Goal: Task Accomplishment & Management: Complete application form

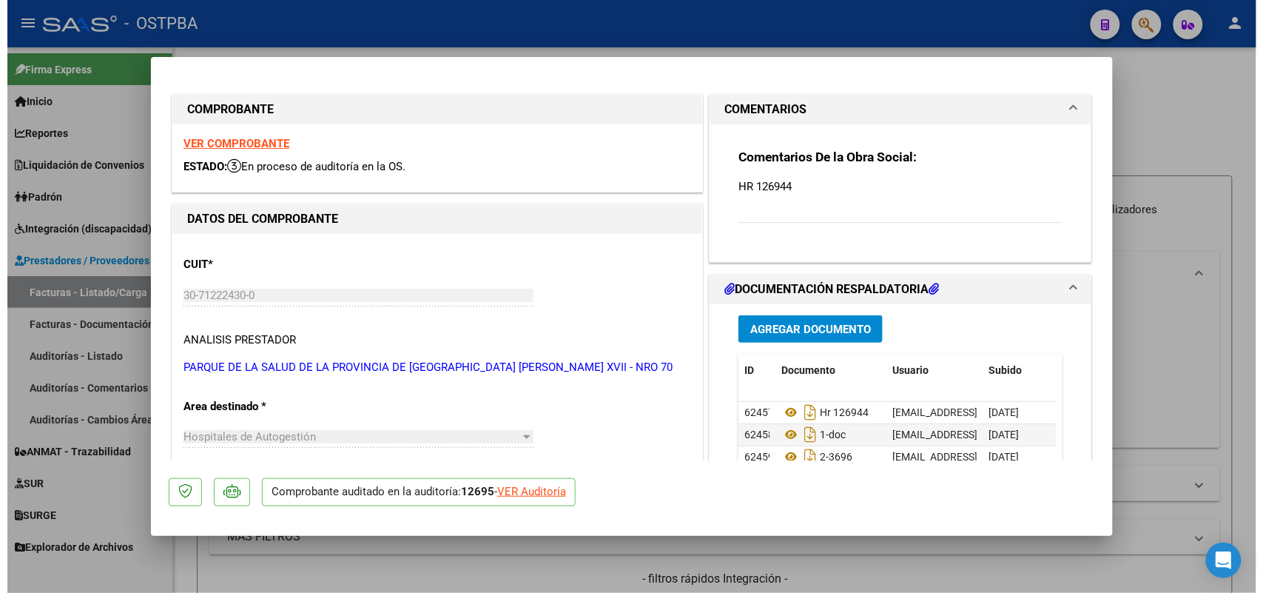
scroll to position [92, 0]
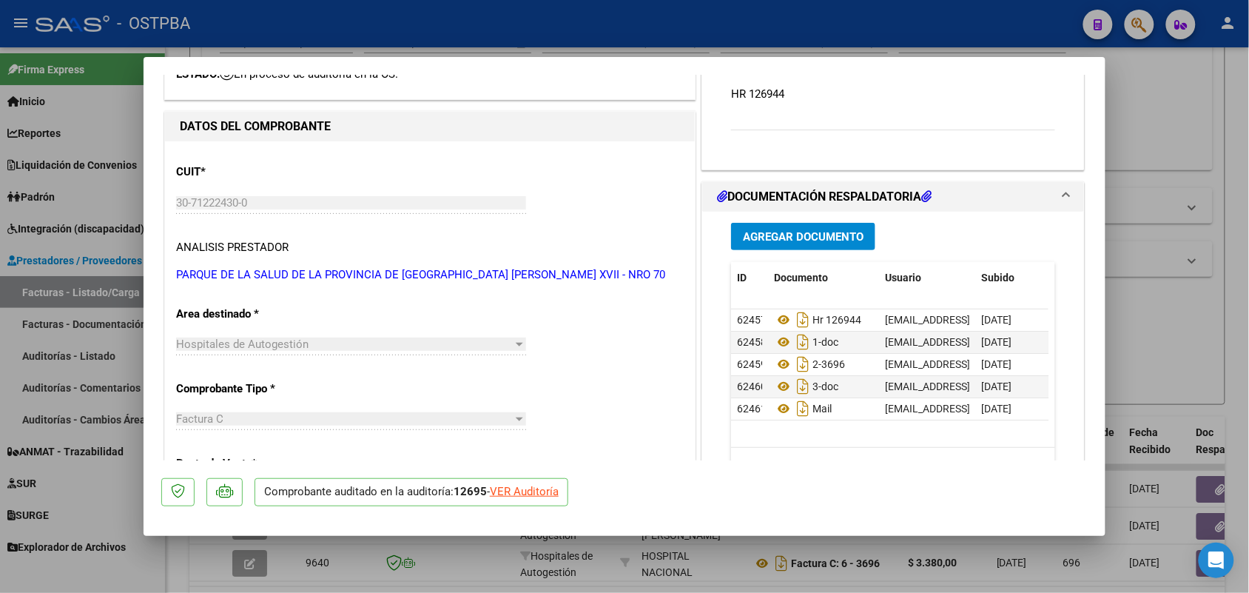
click at [1203, 224] on div at bounding box center [624, 296] width 1249 height 593
type input "$ 0,00"
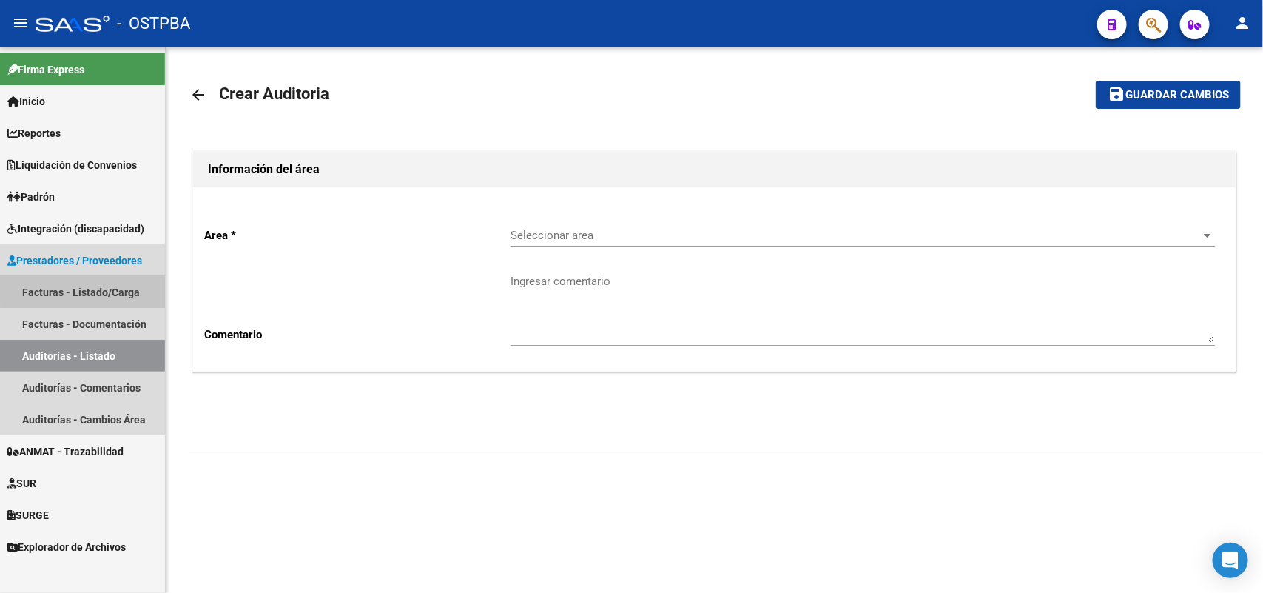
click at [107, 291] on link "Facturas - Listado/Carga" at bounding box center [82, 292] width 165 height 32
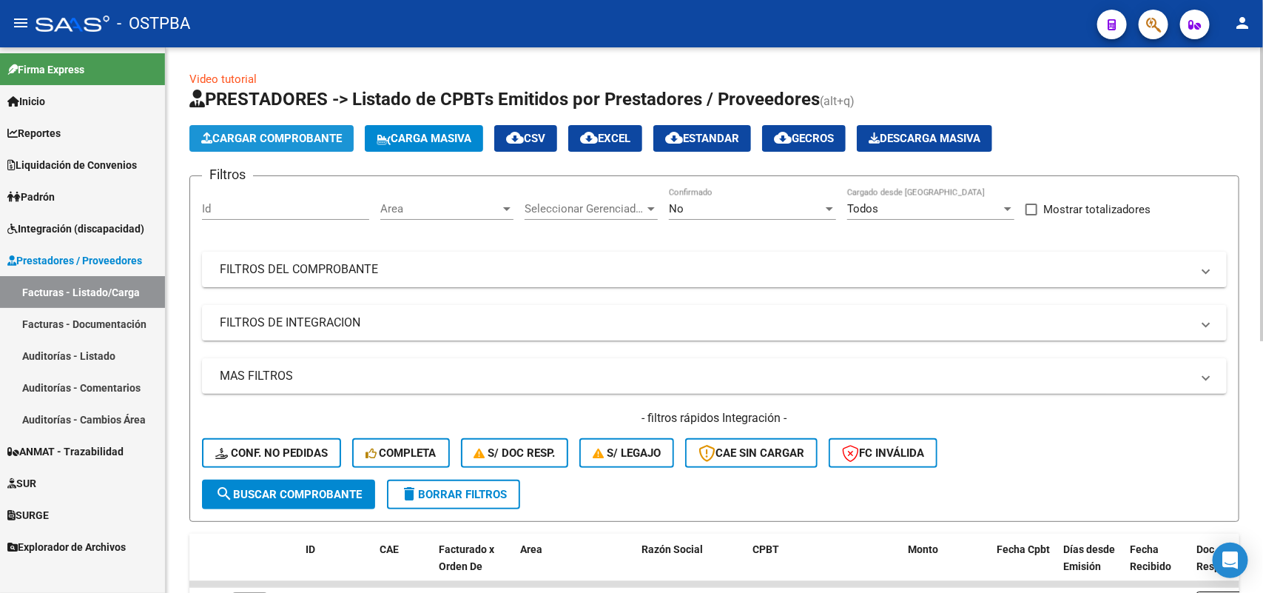
click at [303, 137] on span "Cargar Comprobante" at bounding box center [271, 138] width 141 height 13
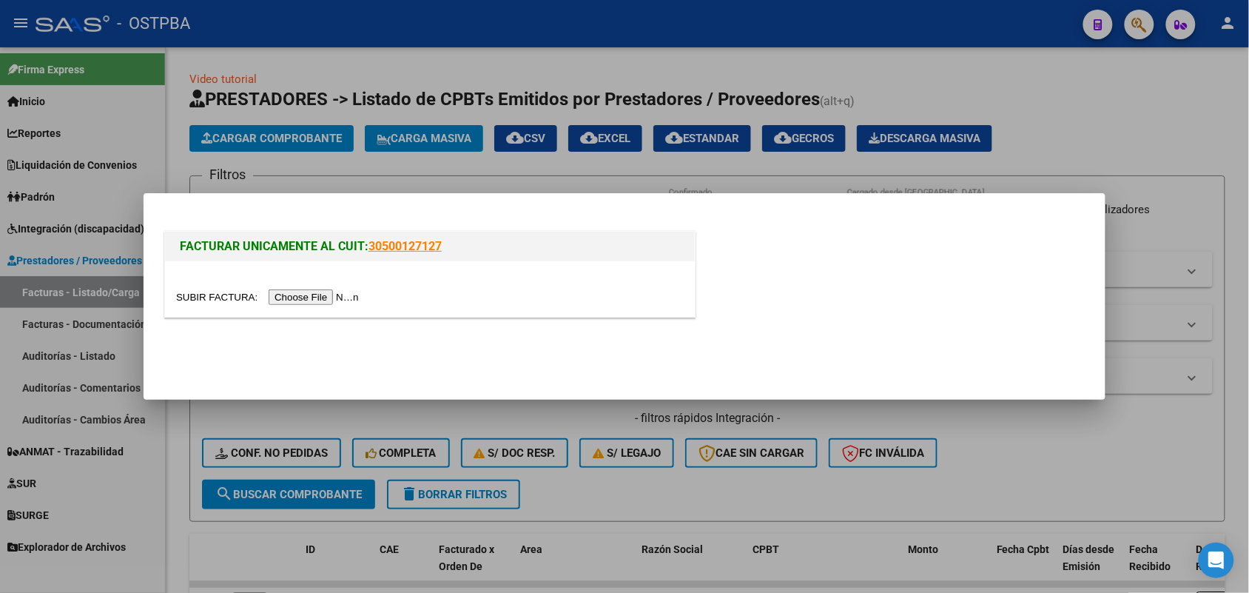
click at [312, 300] on input "file" at bounding box center [269, 297] width 187 height 16
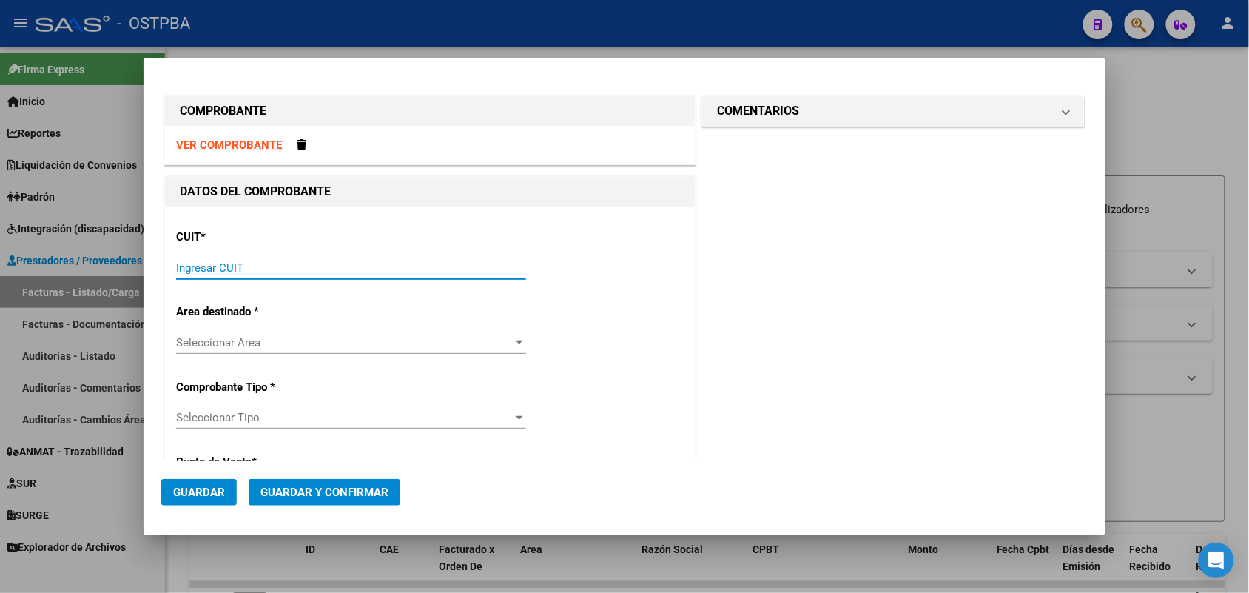
click at [203, 264] on input "Ingresar CUIT" at bounding box center [351, 267] width 350 height 13
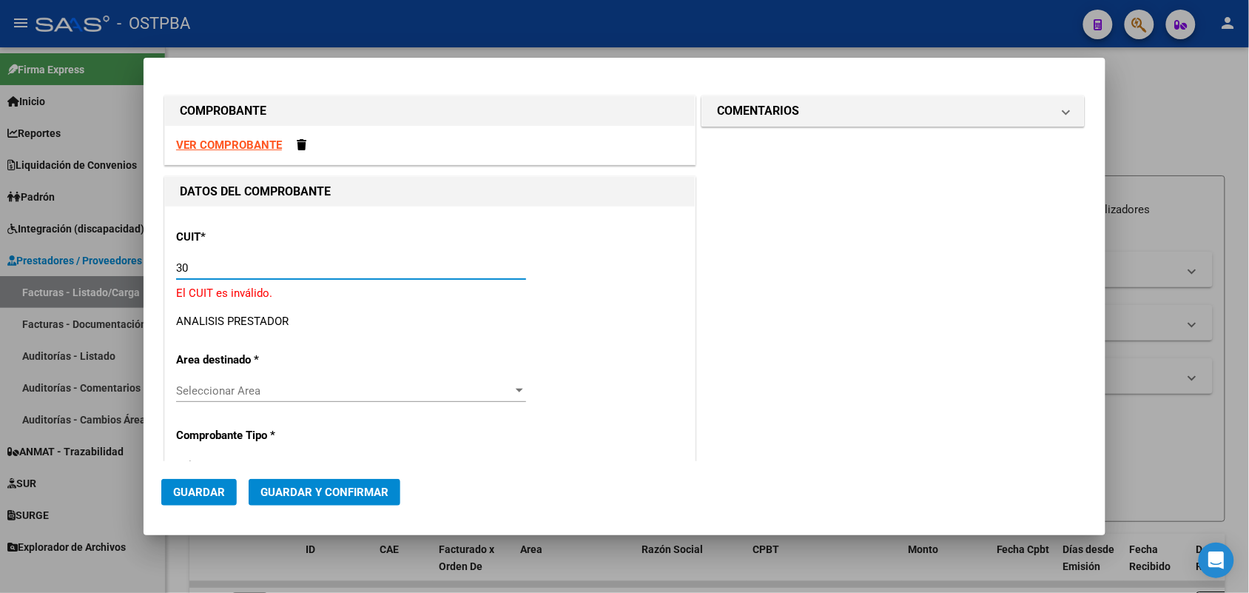
type input "3"
type input "30-99902274-6"
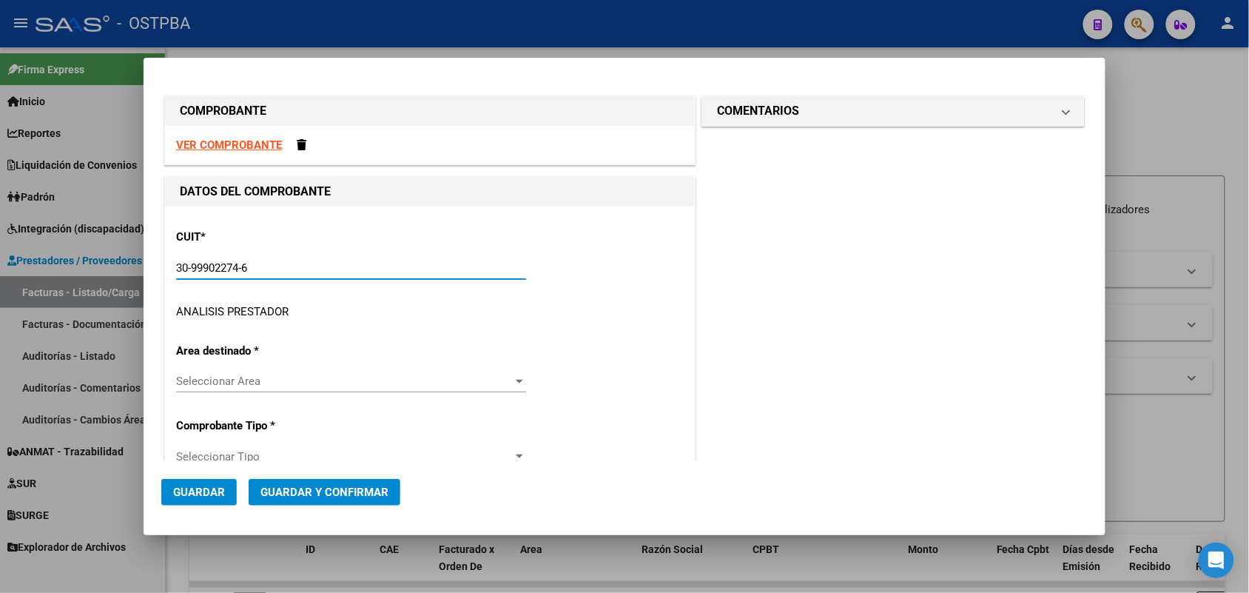
type input "3"
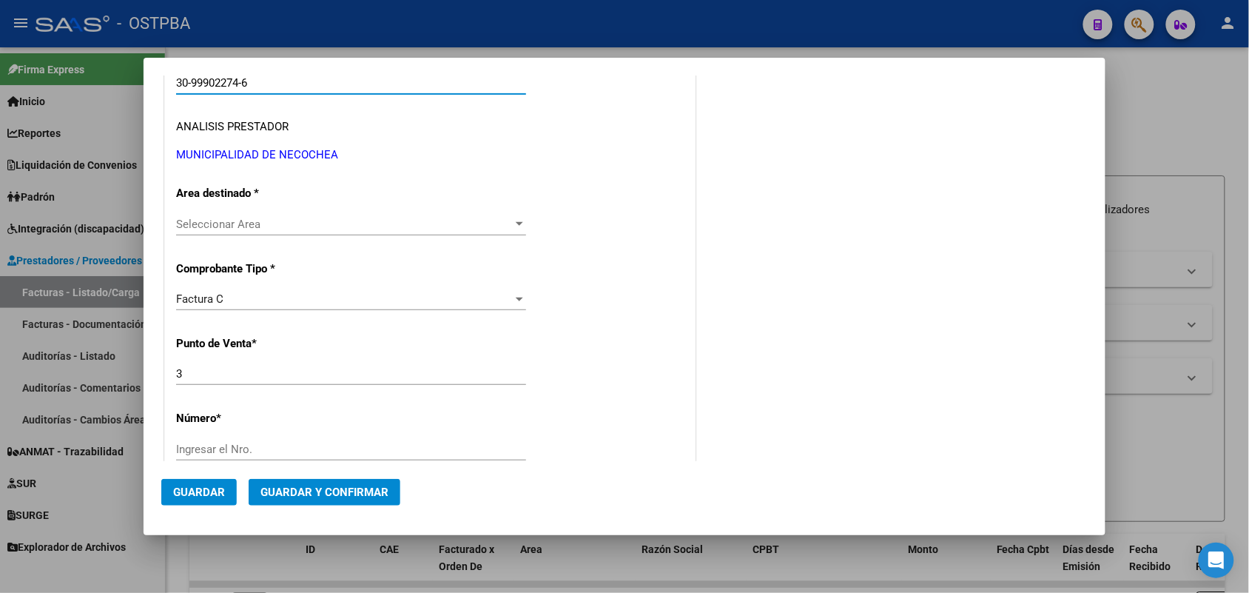
scroll to position [277, 0]
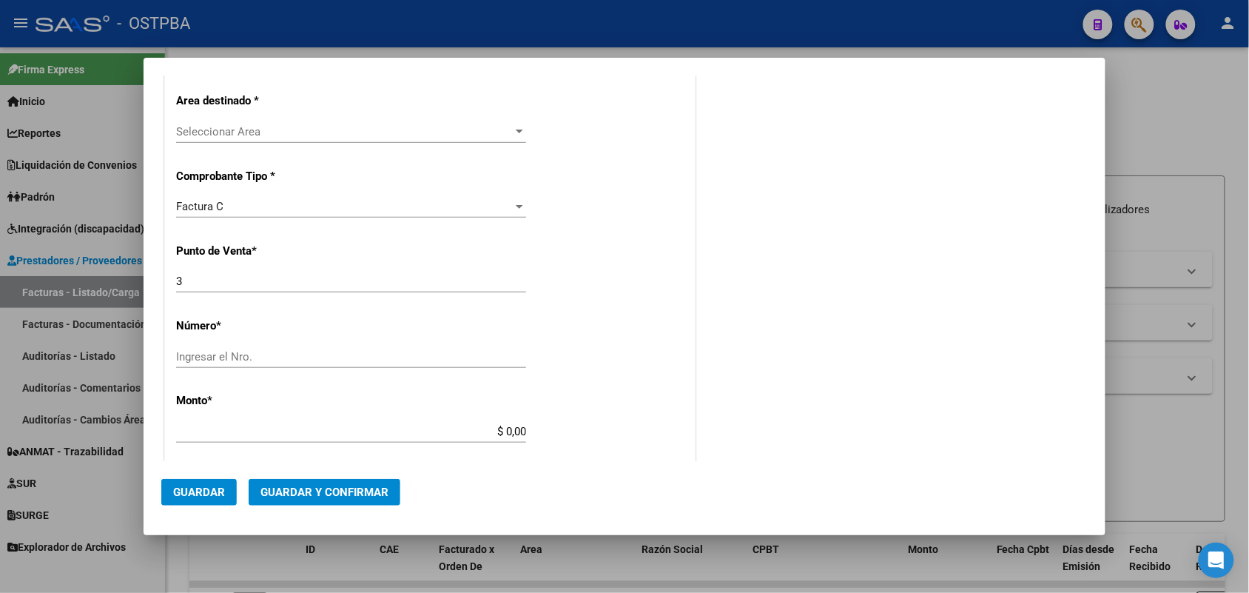
type input "30-99902274-6"
drag, startPoint x: 189, startPoint y: 281, endPoint x: 166, endPoint y: 279, distance: 22.3
click at [166, 279] on div "CUIT * 30-99902274-6 Ingresar CUIT ANALISIS PRESTADOR MUNICIPALIDAD DE NECOCHEA…" at bounding box center [430, 453] width 530 height 1049
type input "4"
click at [197, 348] on div "Ingresar el Nro." at bounding box center [351, 357] width 350 height 22
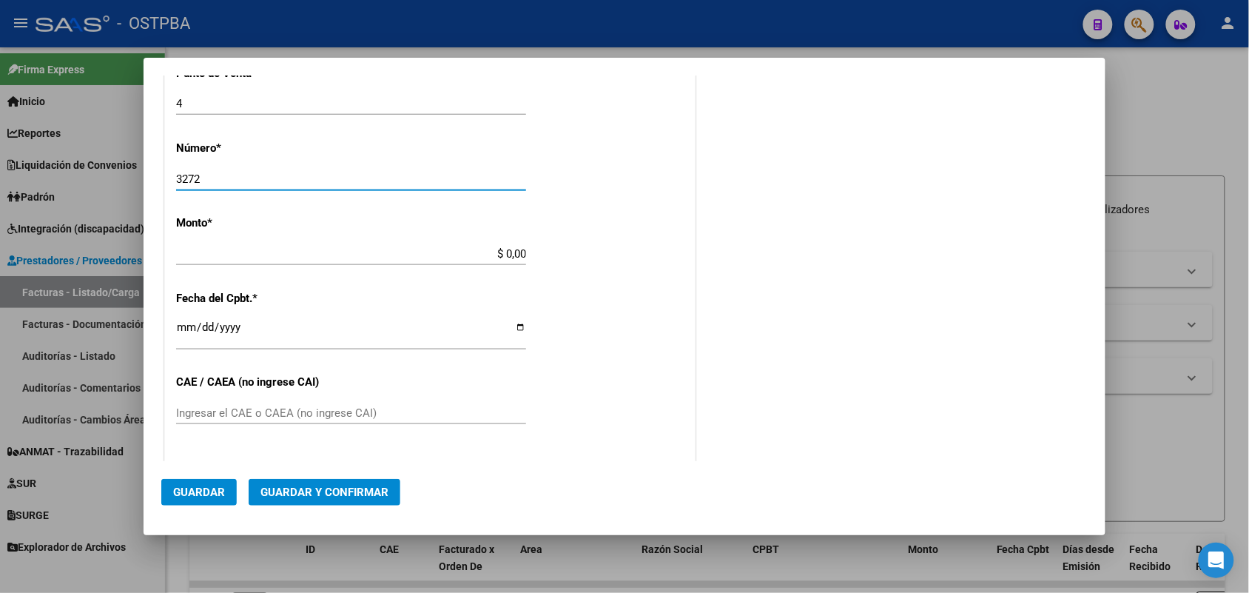
scroll to position [462, 0]
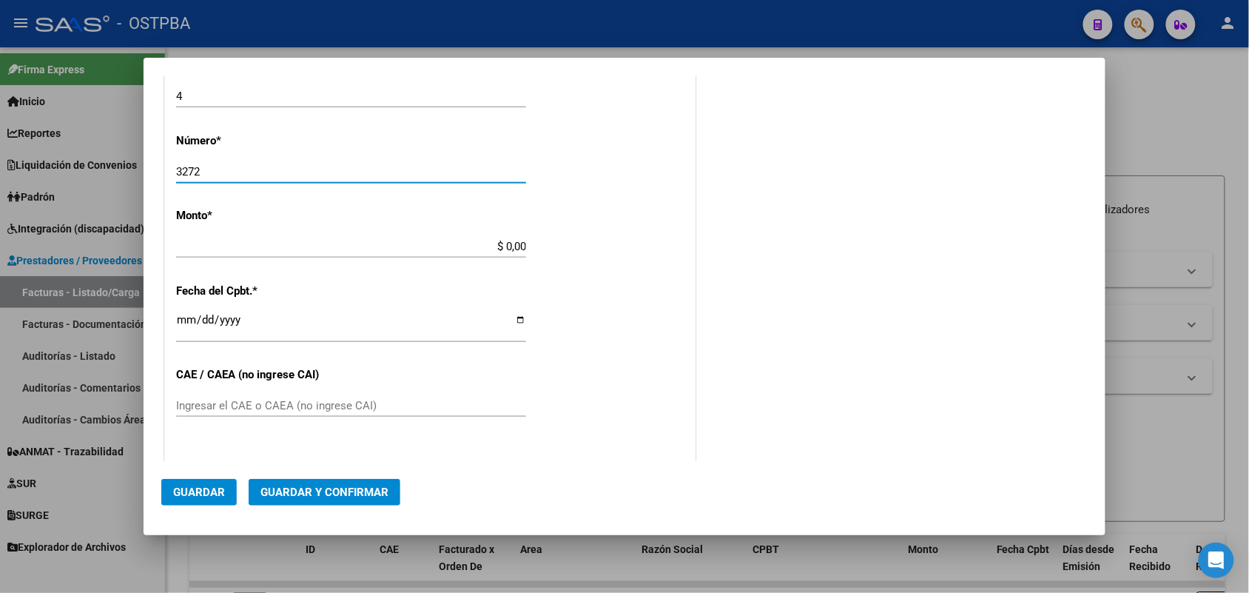
type input "3272"
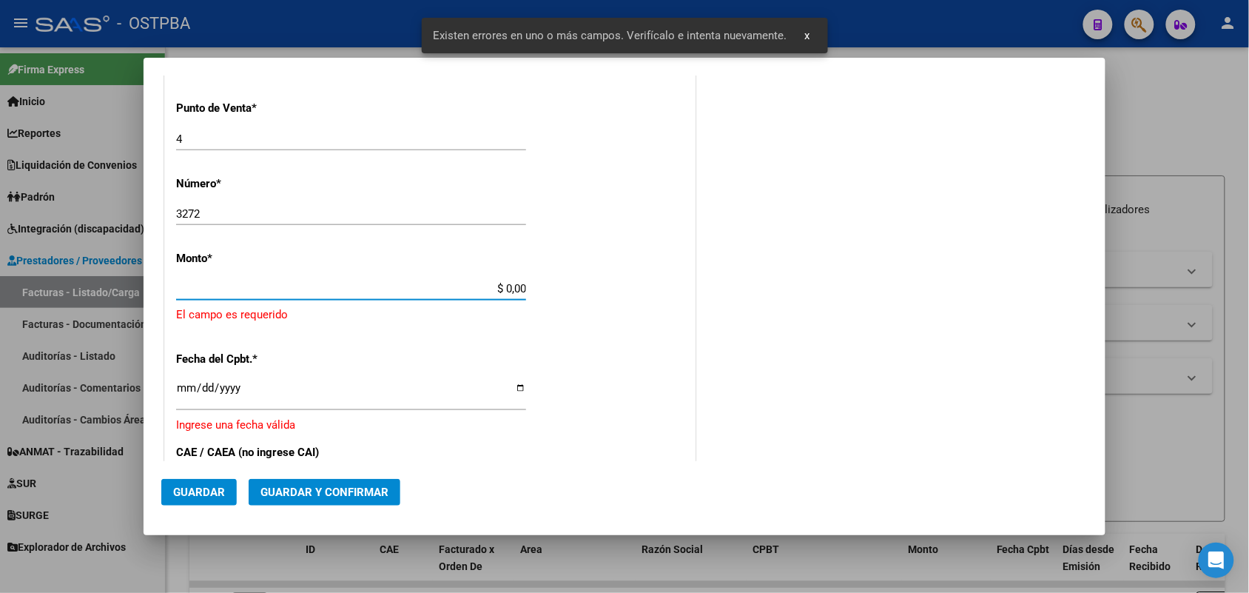
drag, startPoint x: 485, startPoint y: 241, endPoint x: 560, endPoint y: 244, distance: 75.5
click at [560, 244] on div "CUIT * 30-99902274-6 Ingresar CUIT ANALISIS PRESTADOR MUNICIPALIDAD DE NECOCHEA…" at bounding box center [430, 307] width 530 height 1127
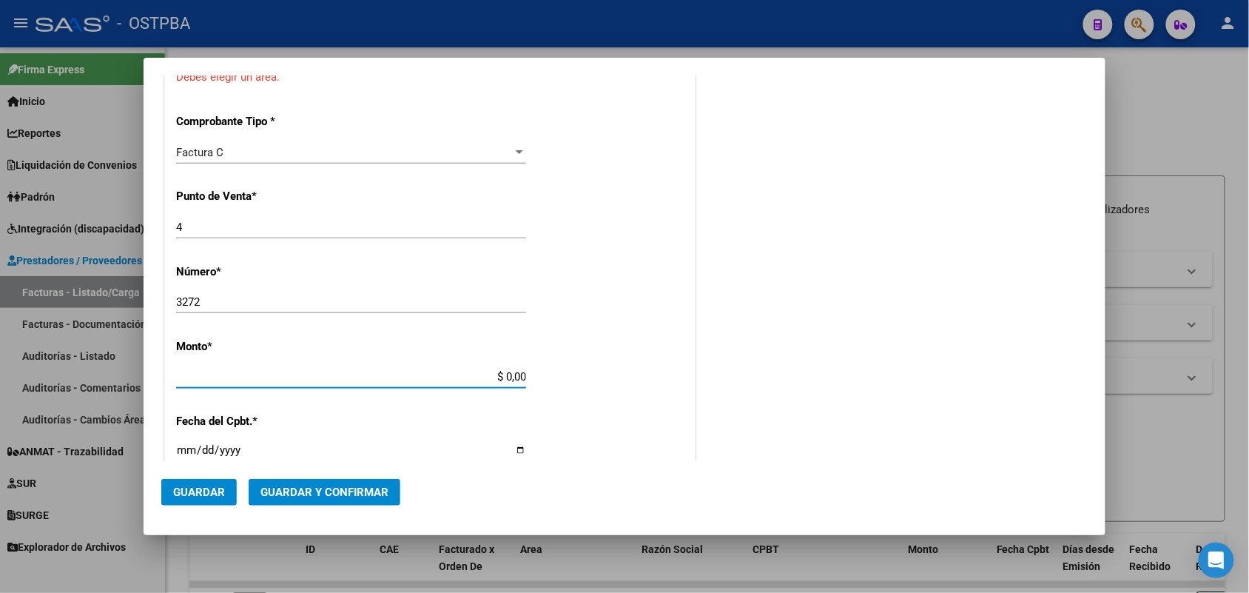
scroll to position [134, 0]
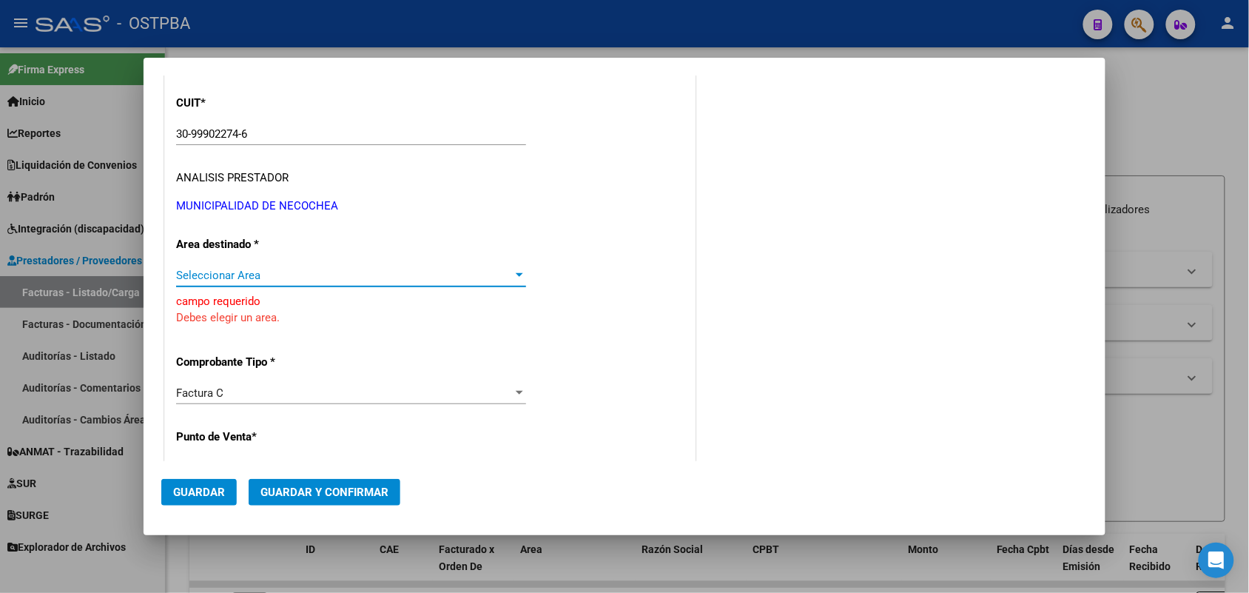
click at [252, 276] on span "Seleccionar Area" at bounding box center [344, 275] width 337 height 13
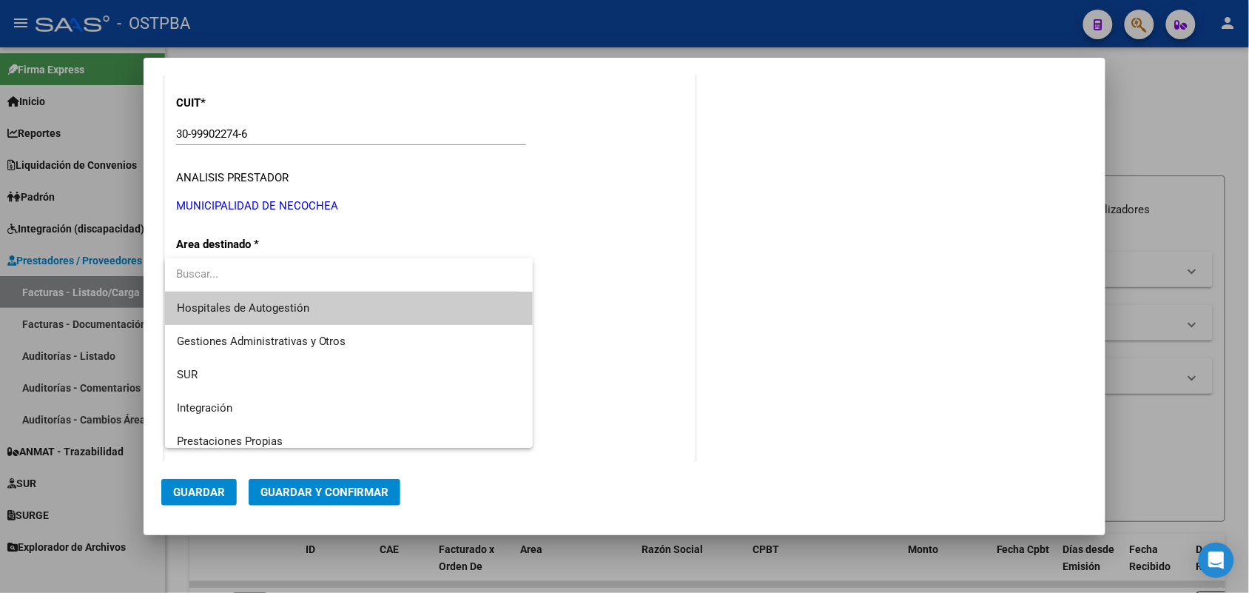
click at [328, 306] on span "Hospitales de Autogestión" at bounding box center [349, 308] width 345 height 33
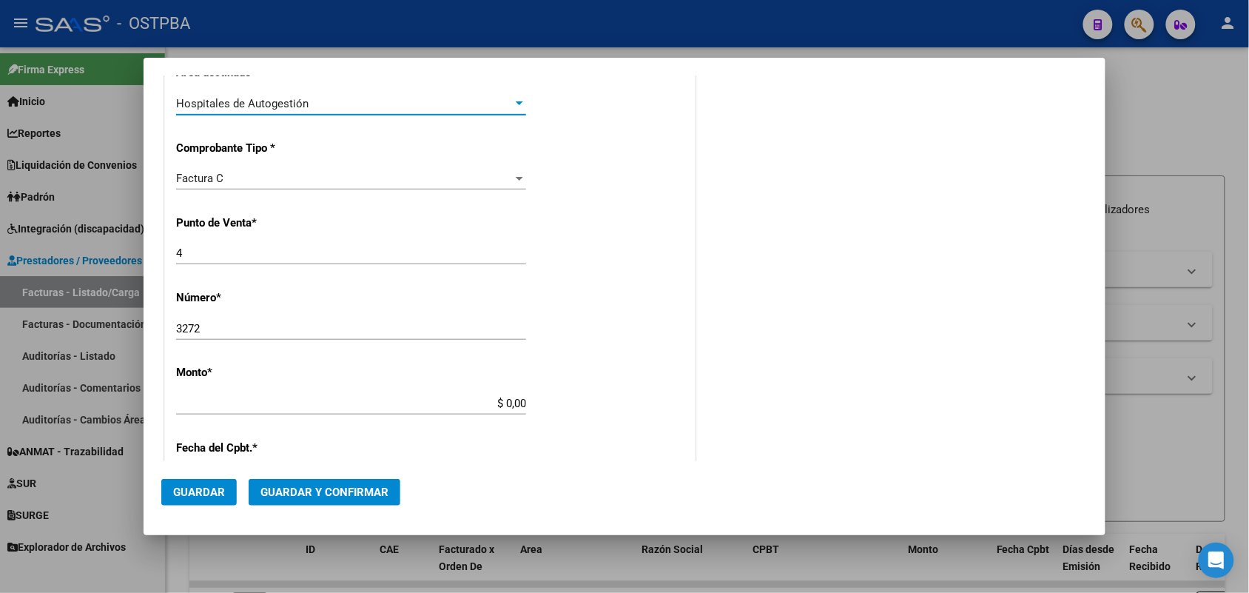
scroll to position [411, 0]
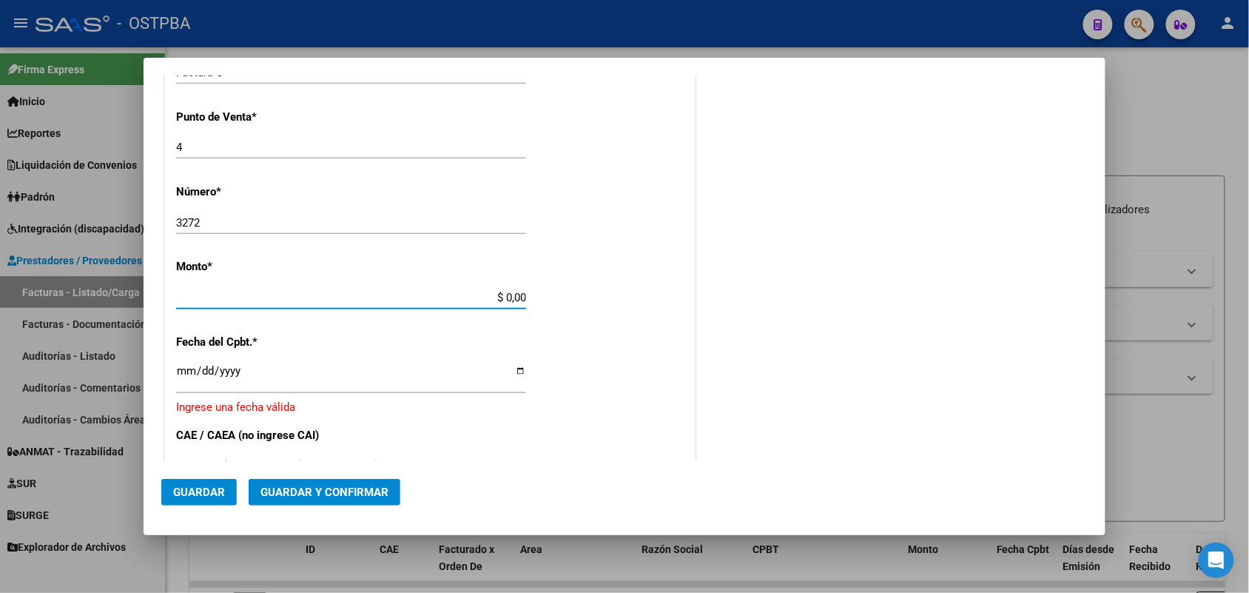
drag, startPoint x: 481, startPoint y: 292, endPoint x: 579, endPoint y: 296, distance: 97.7
click at [579, 296] on div "CUIT * 30-99902274-6 Ingresar CUIT ANALISIS PRESTADOR MUNICIPALIDAD DE NECOCHEA…" at bounding box center [430, 324] width 530 height 1058
type input "$ 127.519,00"
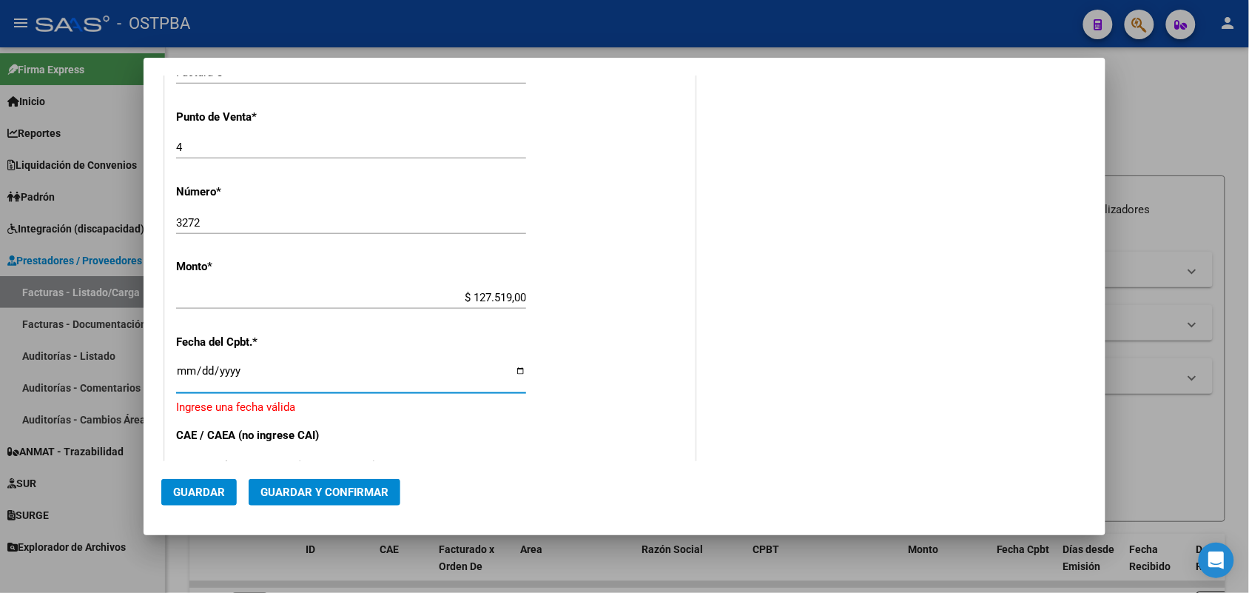
click at [182, 378] on input "Ingresar la fecha" at bounding box center [351, 377] width 350 height 24
type input "0005-09-08"
type input "2025-09-08"
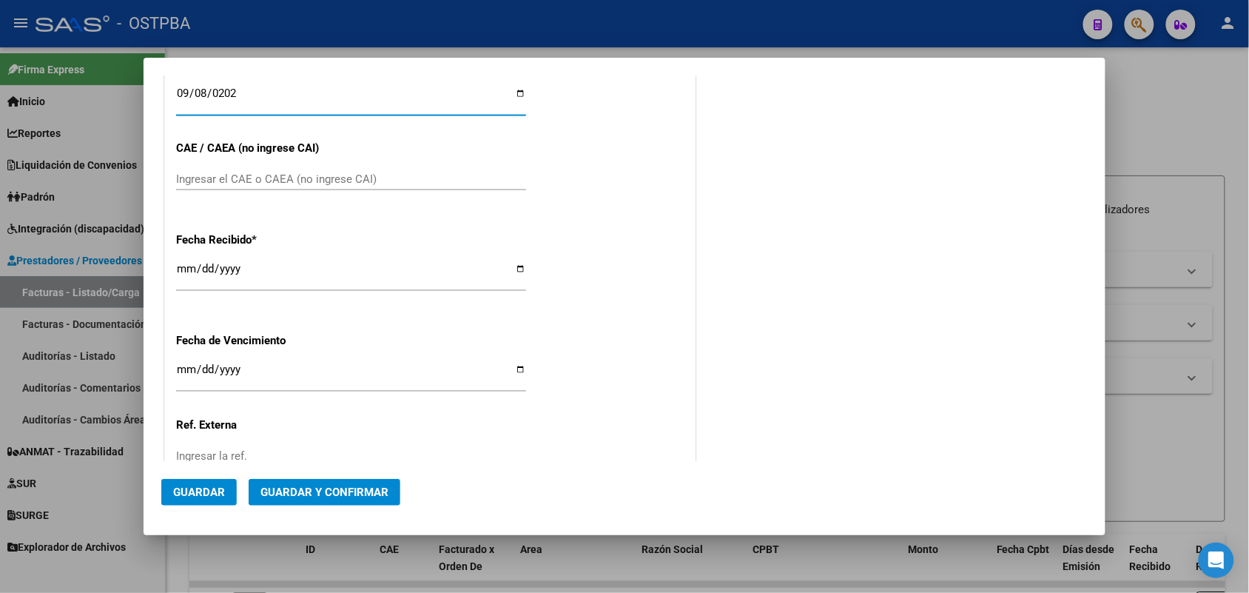
scroll to position [596, 0]
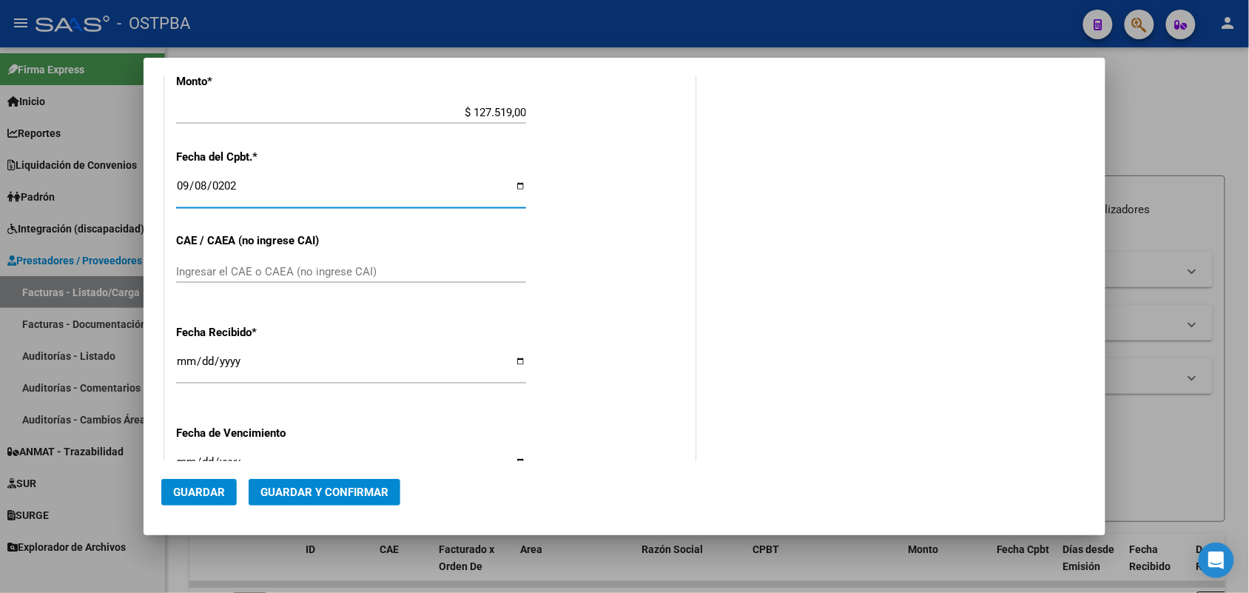
click at [181, 272] on input "Ingresar el CAE o CAEA (no ingrese CAI)" at bounding box center [351, 271] width 350 height 13
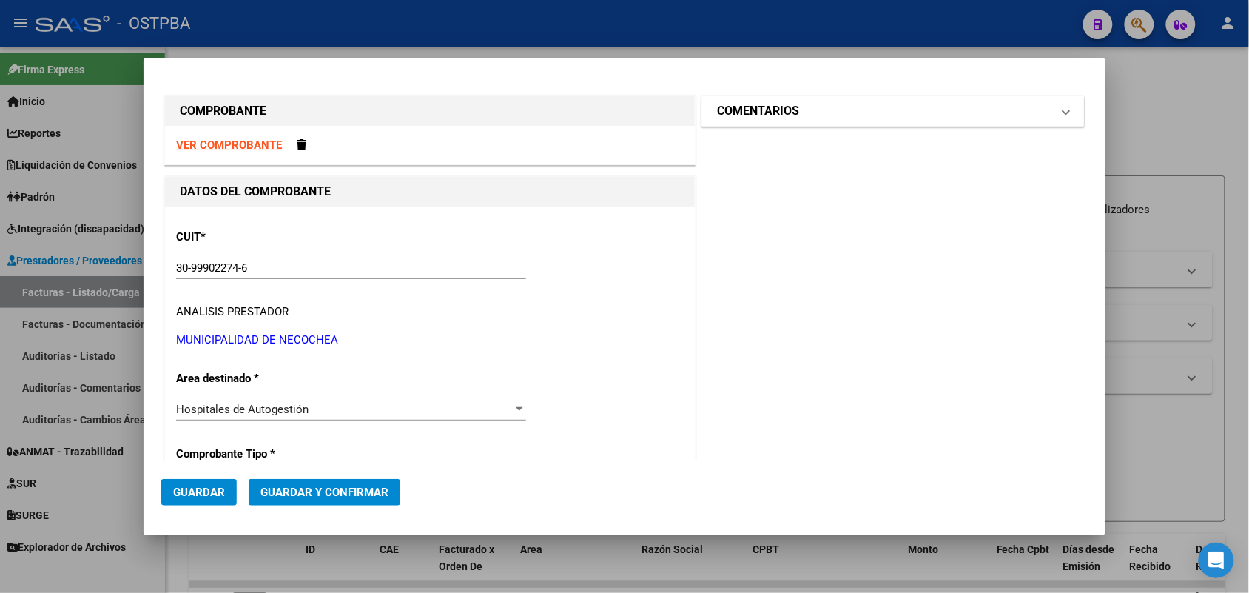
type input "75376727631832"
click at [1063, 112] on span at bounding box center [1066, 111] width 6 height 18
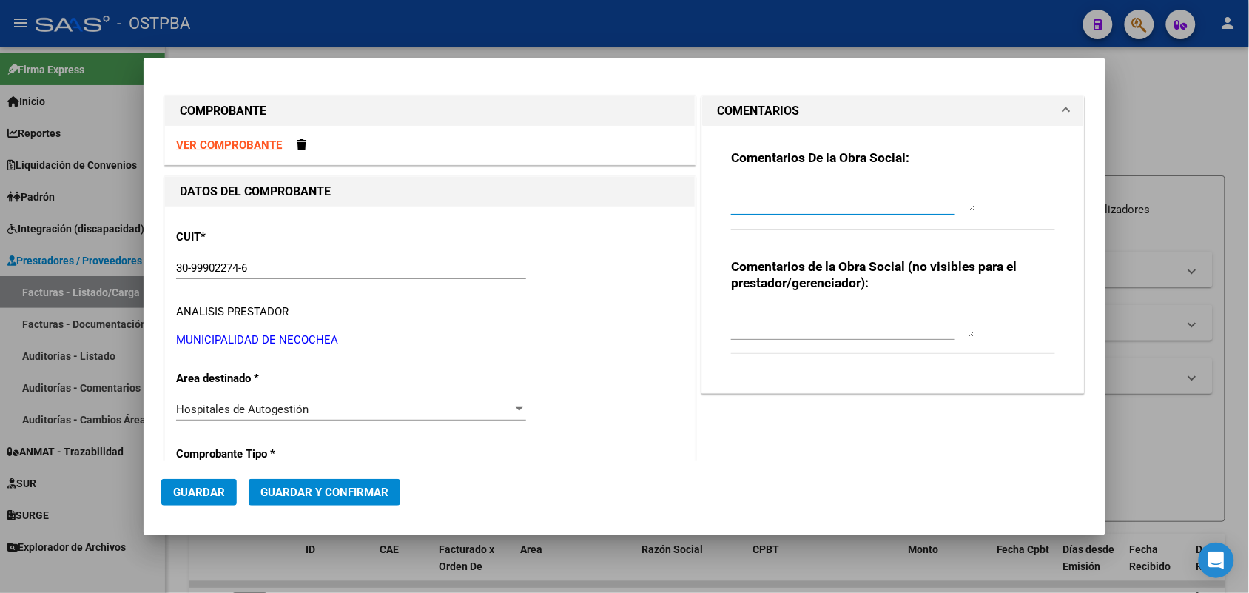
click at [744, 203] on textarea at bounding box center [853, 197] width 244 height 30
type textarea "HR 126948"
click at [215, 492] on span "Guardar" at bounding box center [199, 491] width 52 height 13
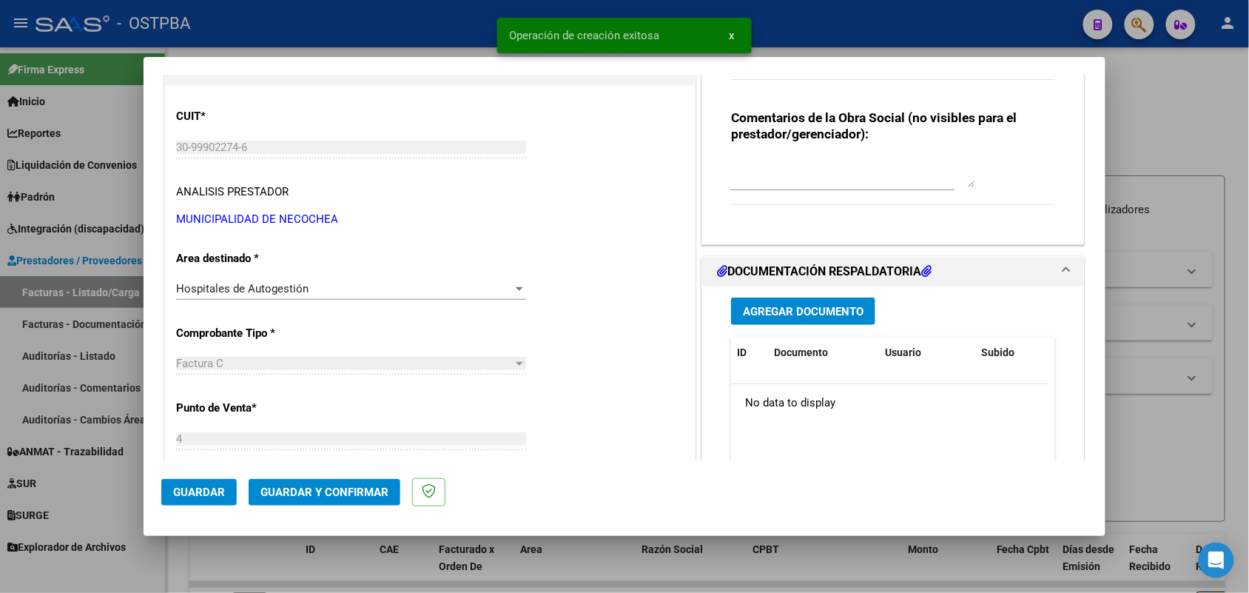
scroll to position [185, 0]
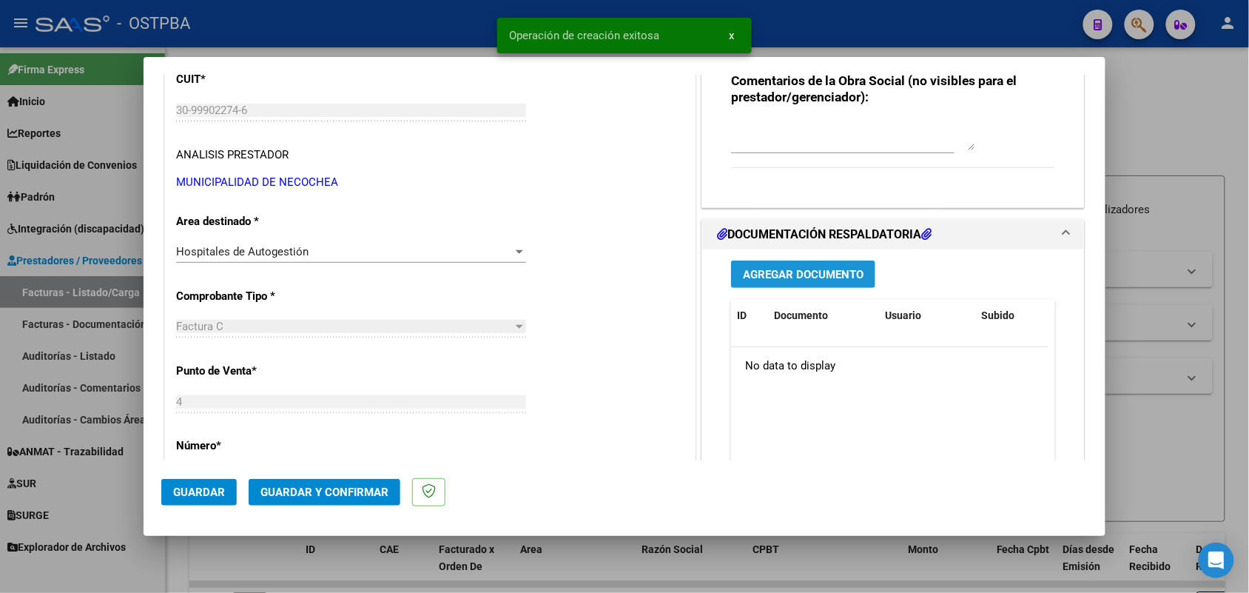
click at [790, 268] on span "Agregar Documento" at bounding box center [803, 274] width 121 height 13
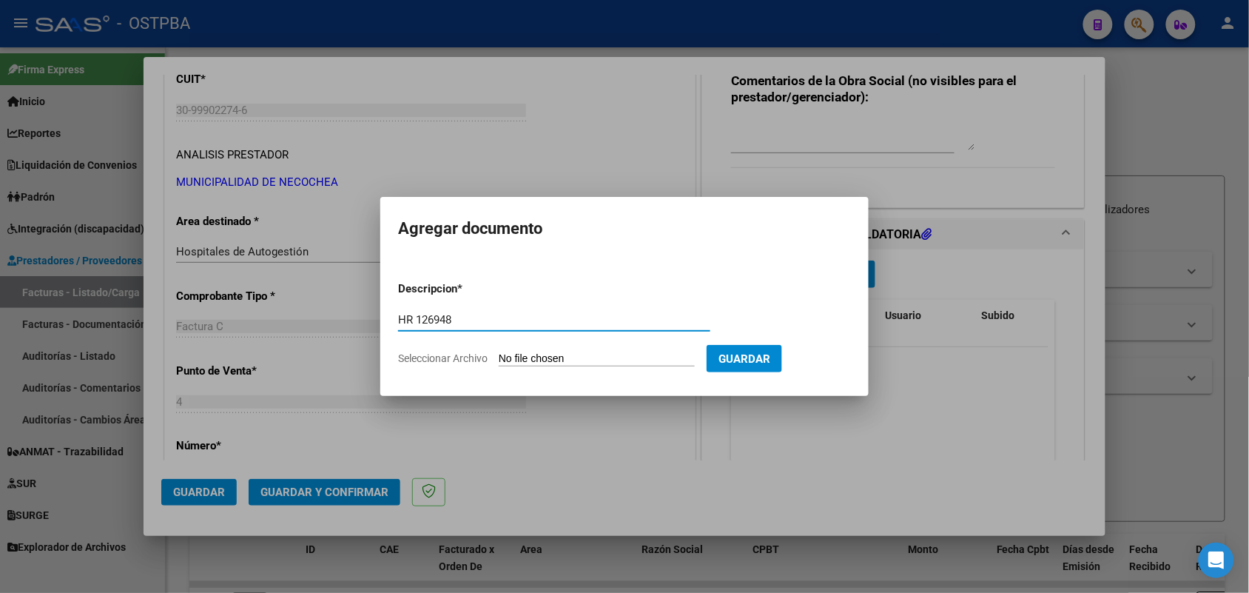
type input "HR 126948"
click at [511, 356] on input "Seleccionar Archivo" at bounding box center [597, 359] width 196 height 14
type input "C:\fakepath\HR 126948.pdf"
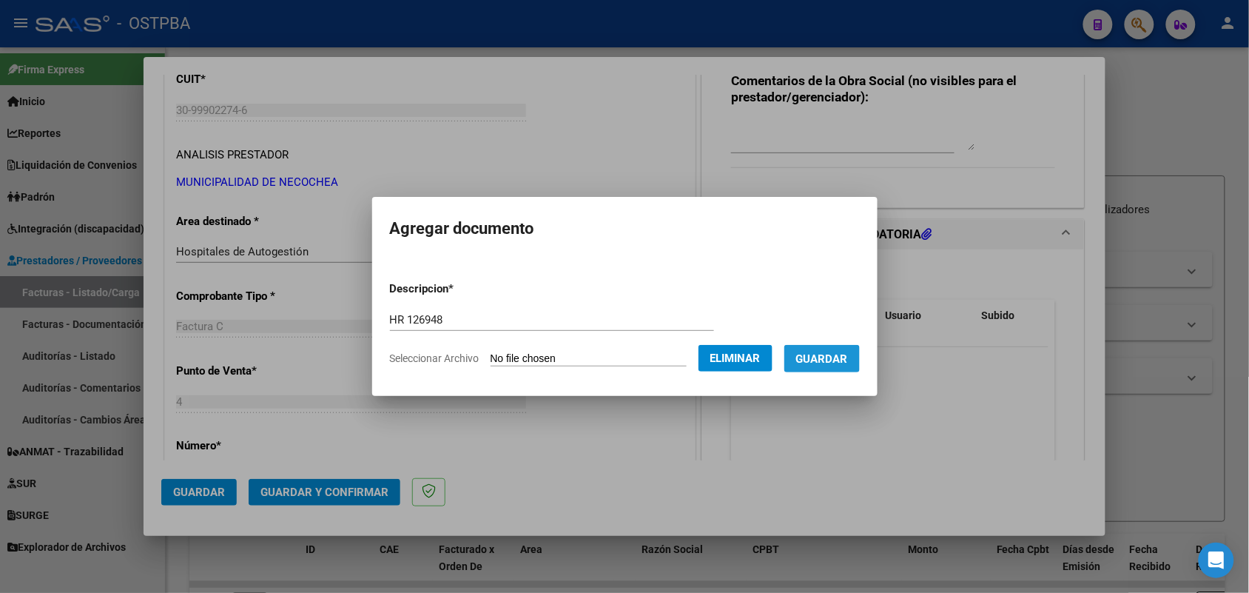
click at [838, 363] on span "Guardar" at bounding box center [822, 358] width 52 height 13
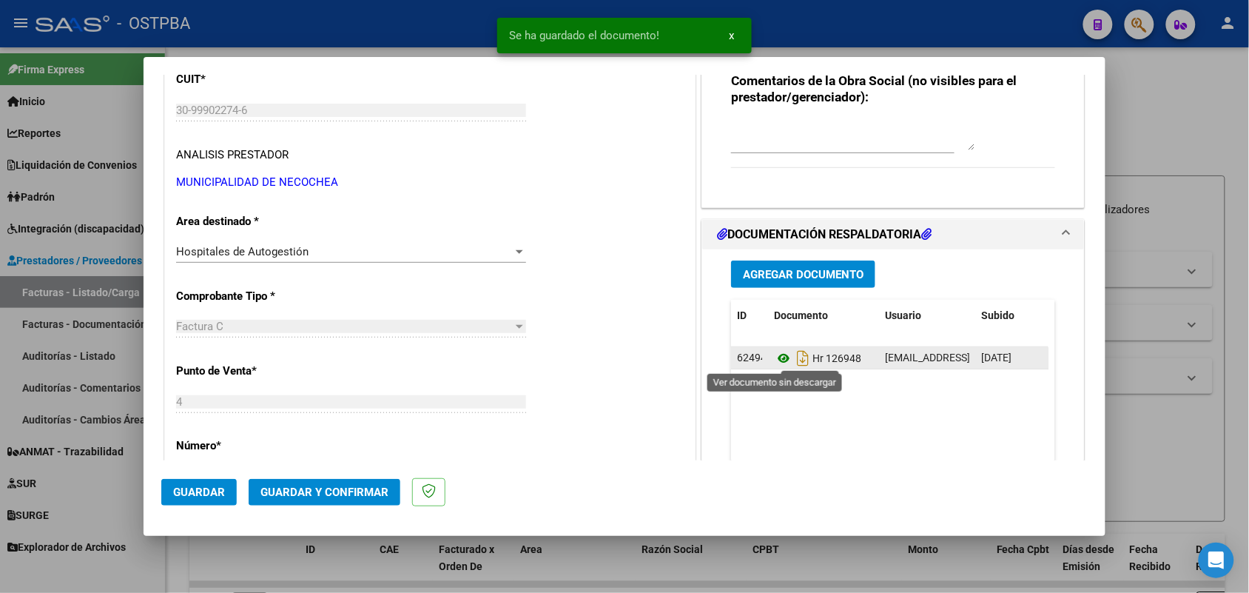
click at [775, 360] on icon at bounding box center [783, 358] width 19 height 18
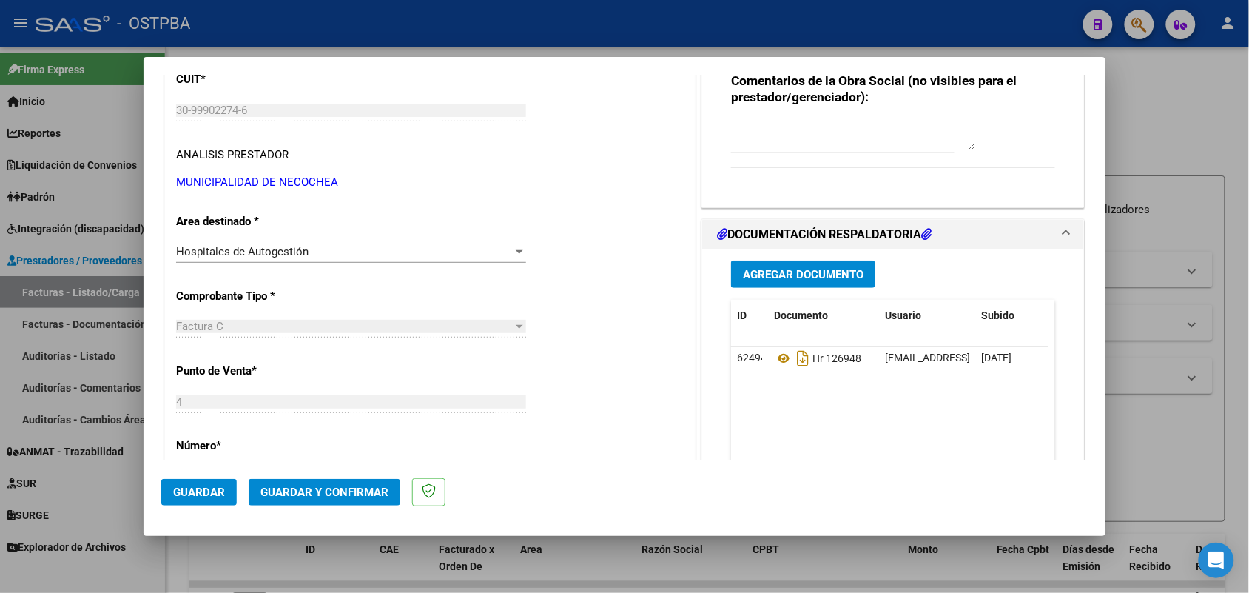
scroll to position [0, 0]
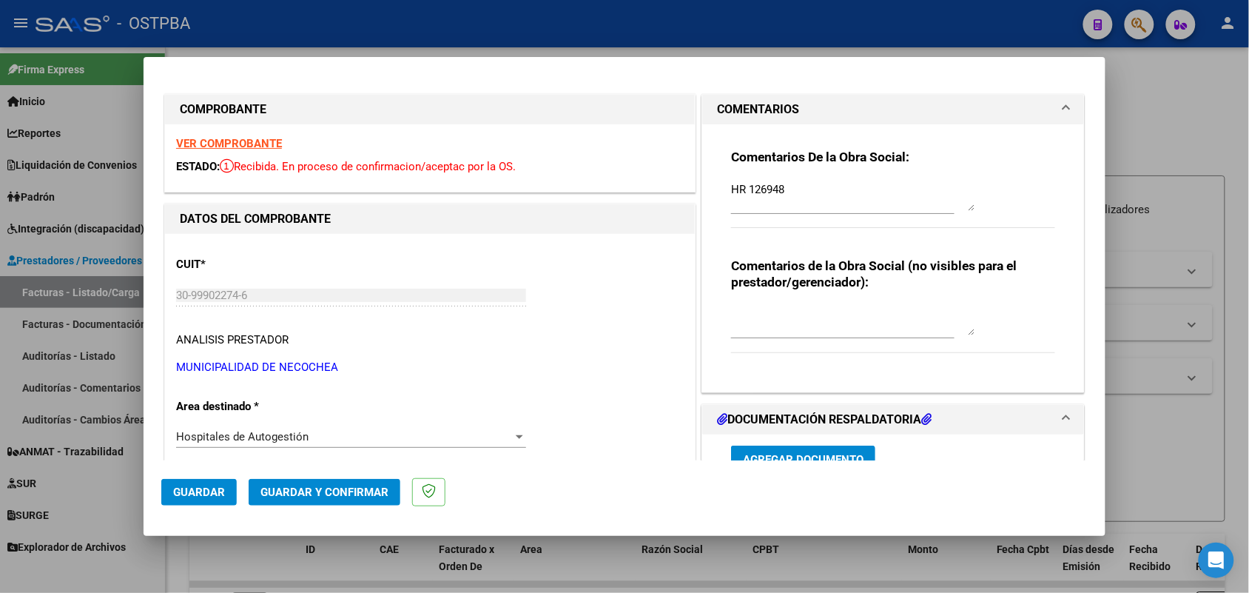
click at [246, 141] on strong "VER COMPROBANTE" at bounding box center [229, 143] width 106 height 13
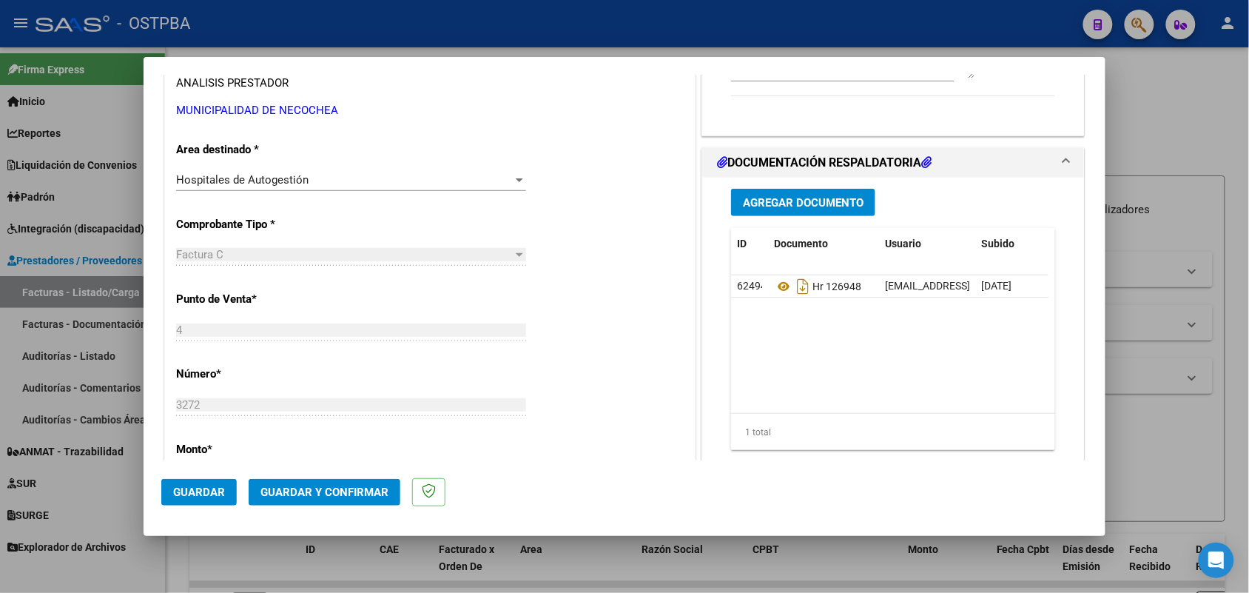
scroll to position [277, 0]
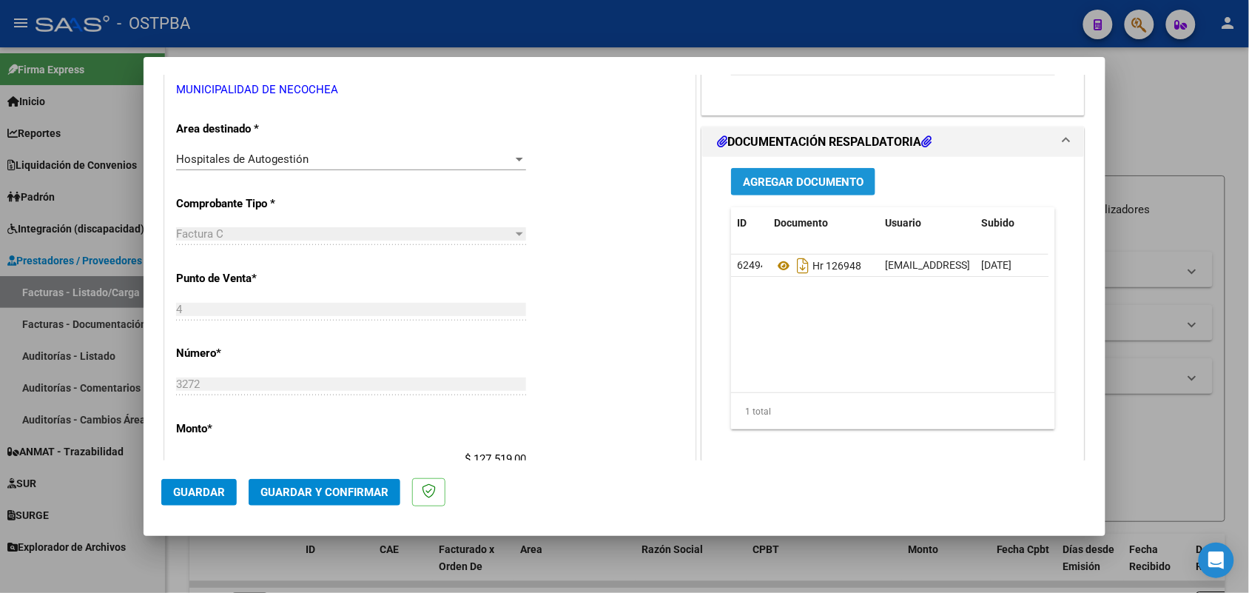
click at [792, 178] on span "Agregar Documento" at bounding box center [803, 181] width 121 height 13
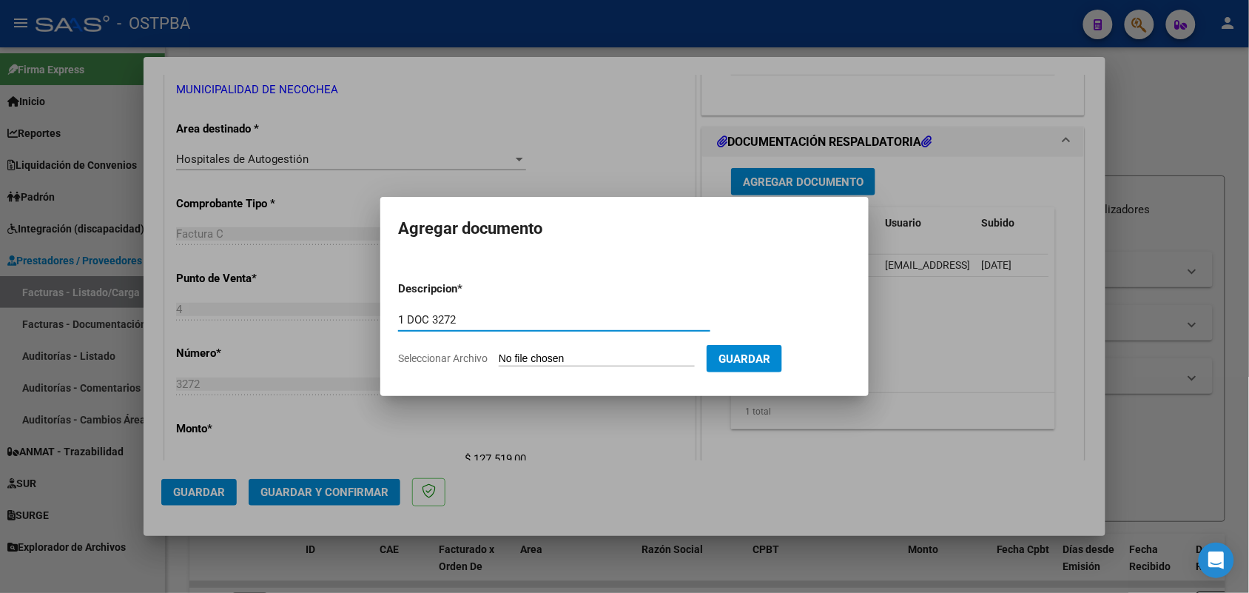
type input "1 DOC 3272"
click at [505, 357] on input "Seleccionar Archivo" at bounding box center [597, 359] width 196 height 14
type input "C:\fakepath\1 DOC 3272.pdf"
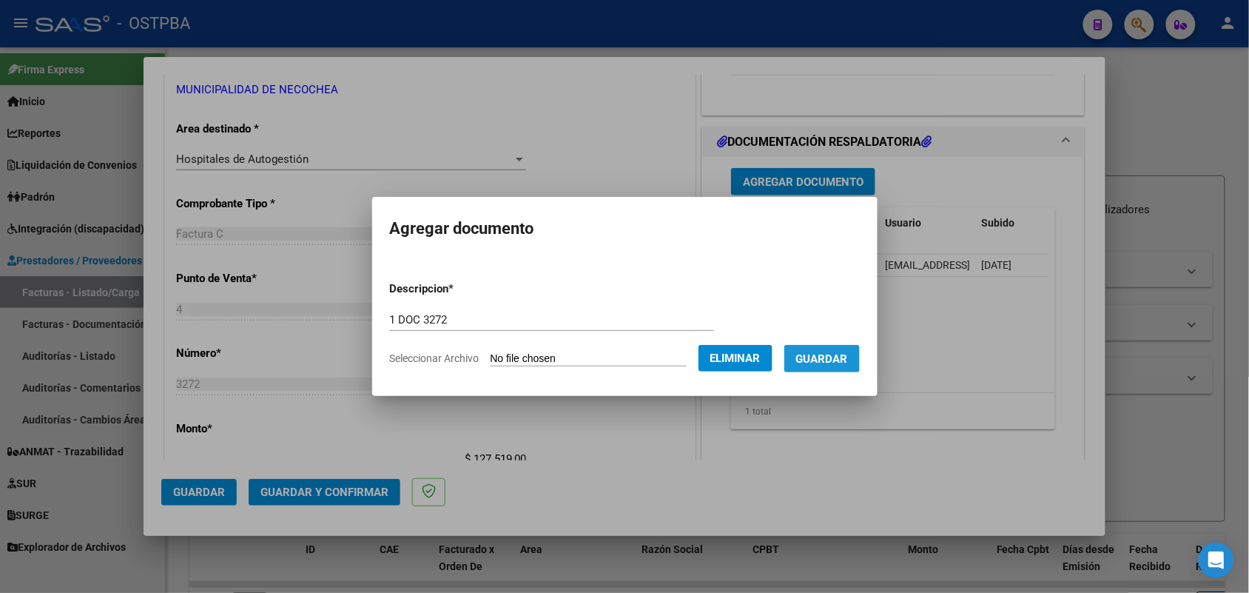
click at [833, 352] on span "Guardar" at bounding box center [822, 358] width 52 height 13
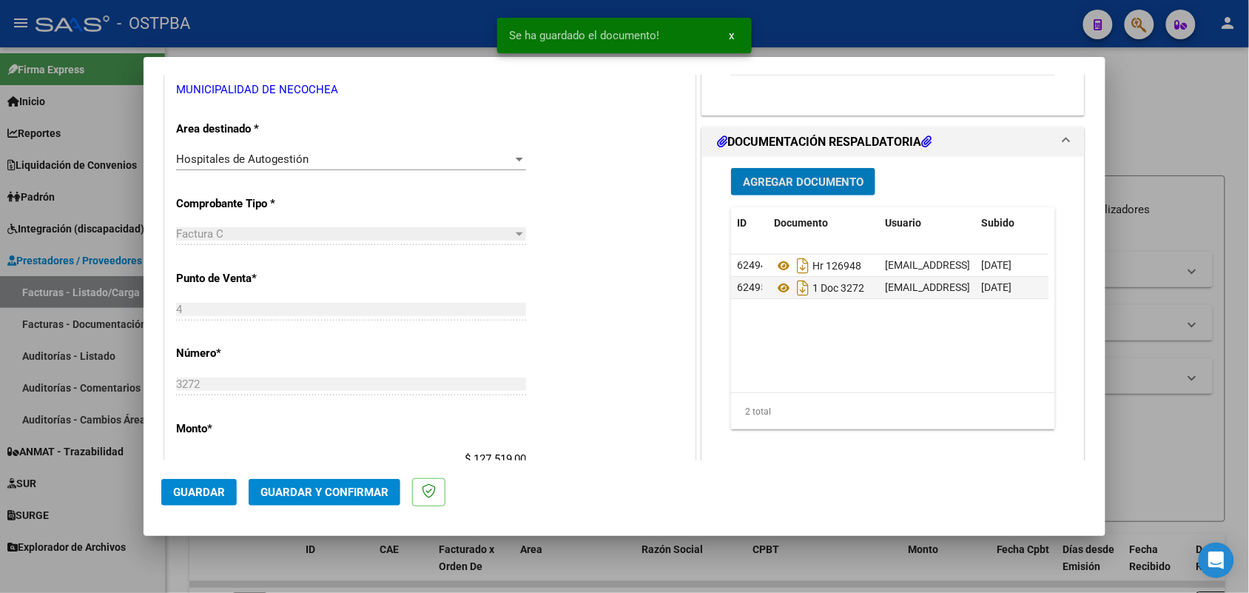
click at [812, 184] on span "Agregar Documento" at bounding box center [803, 181] width 121 height 13
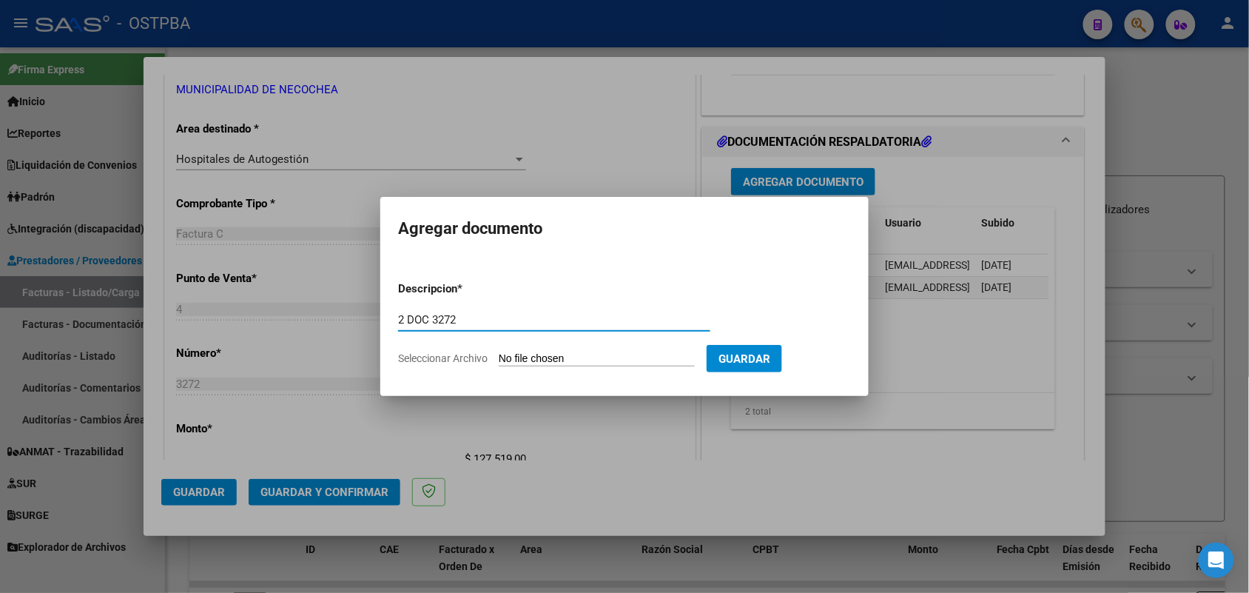
type input "2 DOC 3272"
click at [516, 356] on input "Seleccionar Archivo" at bounding box center [597, 359] width 196 height 14
type input "C:\fakepath\2 DOC 3272.pdf"
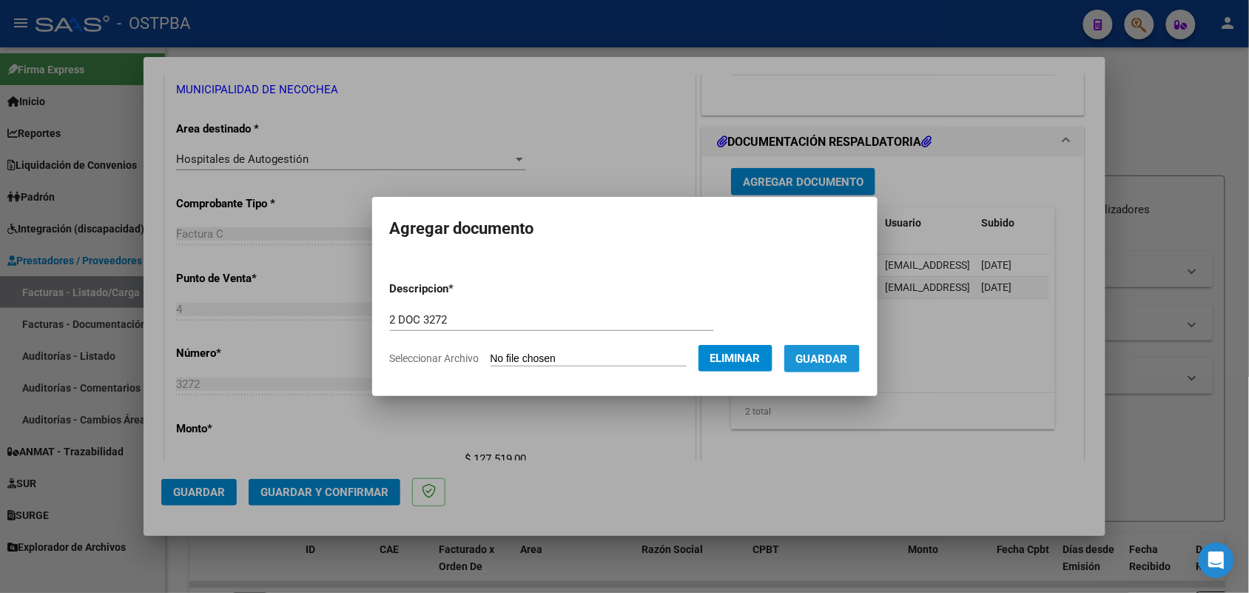
click at [824, 357] on span "Guardar" at bounding box center [822, 358] width 52 height 13
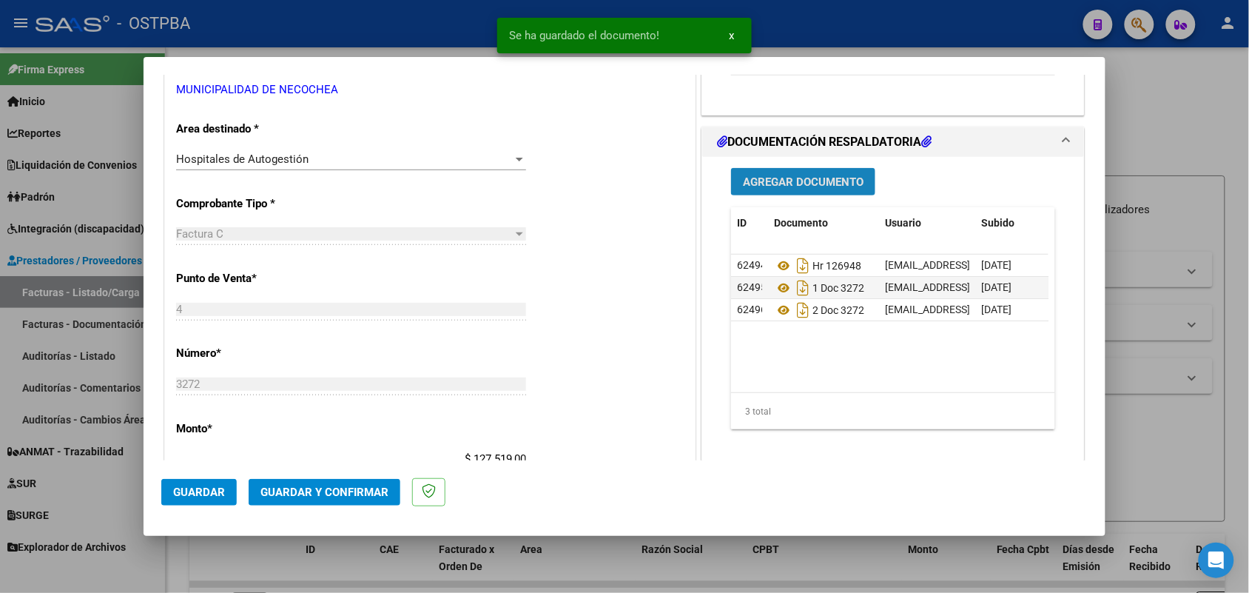
click at [789, 178] on span "Agregar Documento" at bounding box center [803, 181] width 121 height 13
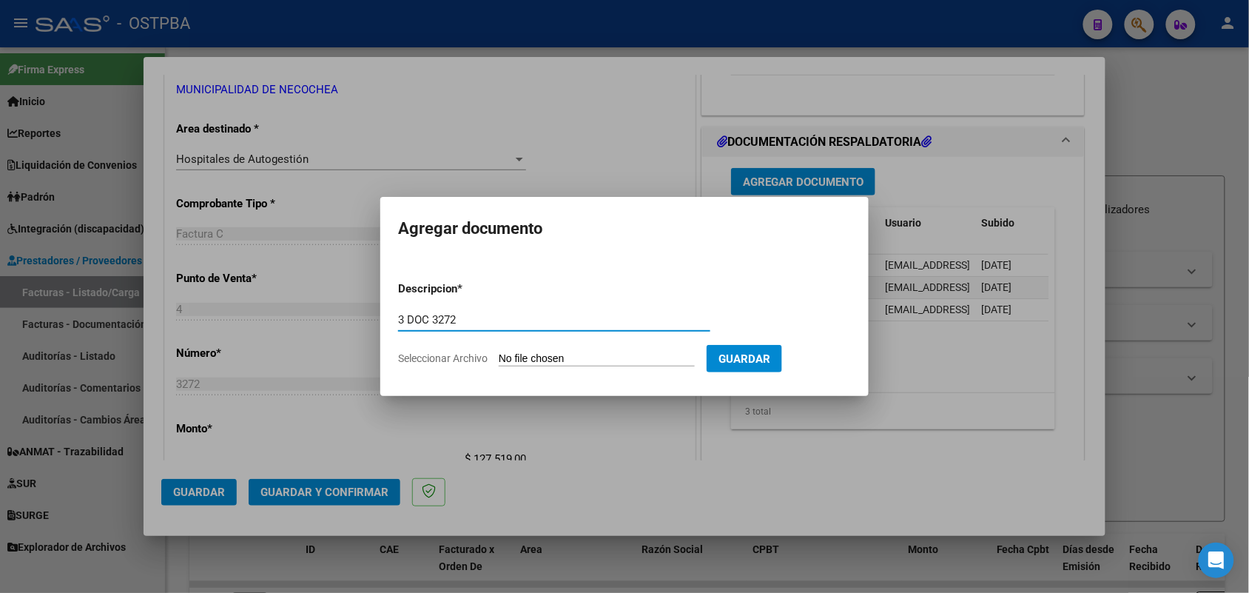
type input "3 DOC 3272"
click at [511, 357] on input "Seleccionar Archivo" at bounding box center [597, 359] width 196 height 14
type input "C:\fakepath\3 DOC 3272.pdf"
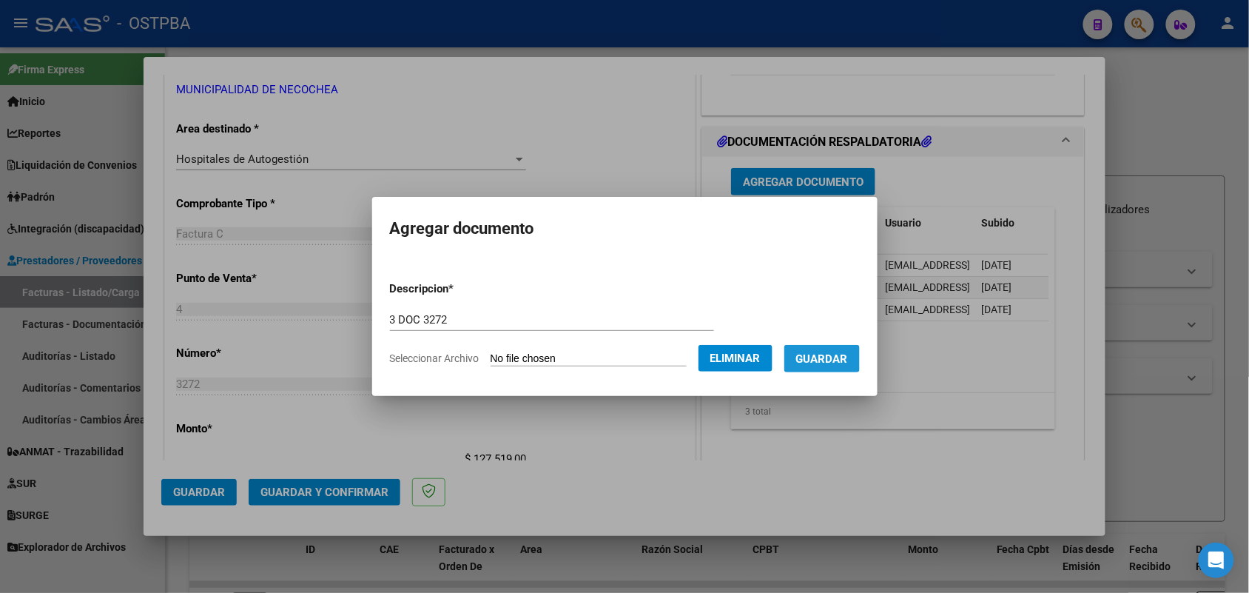
click at [848, 357] on span "Guardar" at bounding box center [822, 358] width 52 height 13
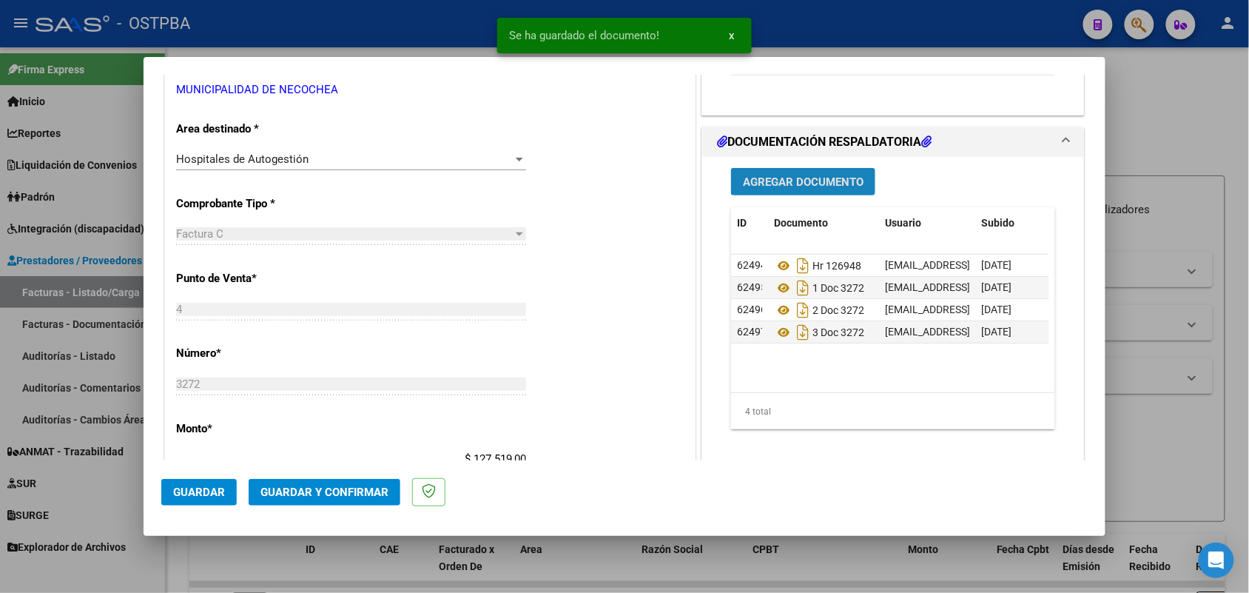
click at [812, 174] on button "Agregar Documento" at bounding box center [803, 181] width 144 height 27
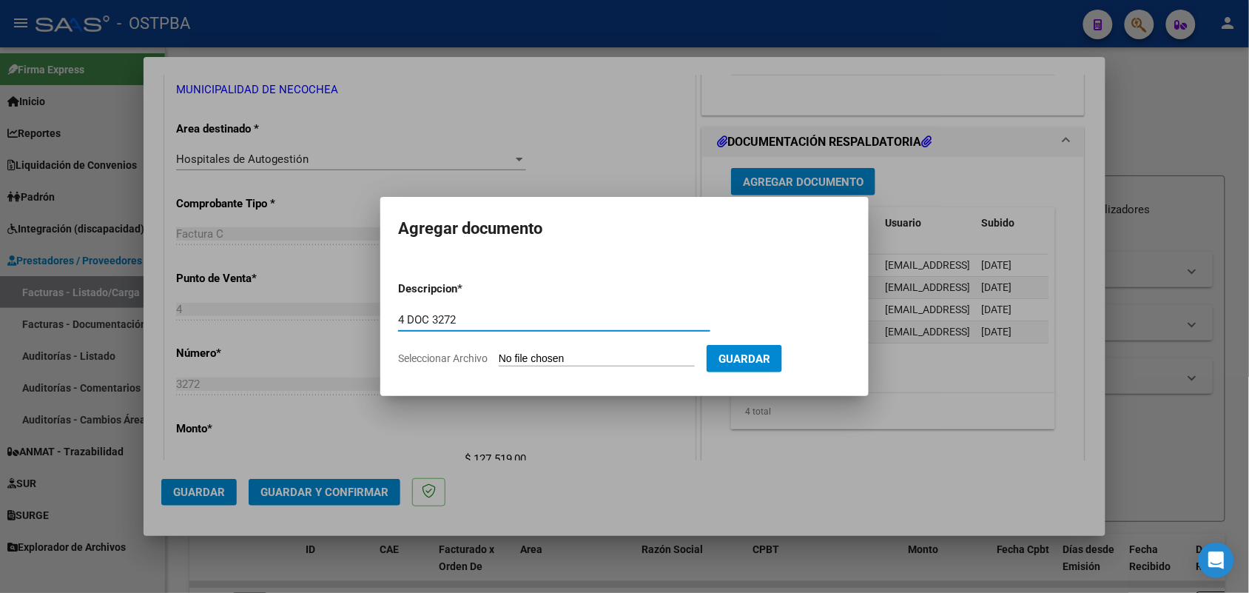
type input "4 DOC 3272"
click at [511, 360] on input "Seleccionar Archivo" at bounding box center [597, 359] width 196 height 14
type input "C:\fakepath\4 DOC 3272.pdf"
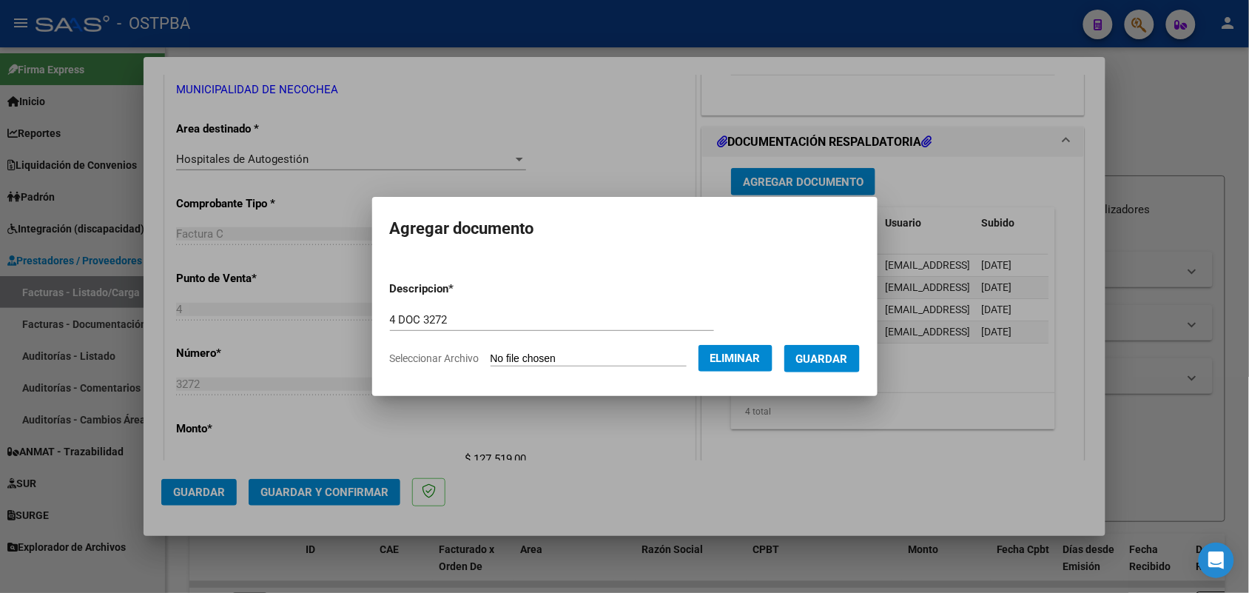
click at [827, 356] on span "Guardar" at bounding box center [822, 358] width 52 height 13
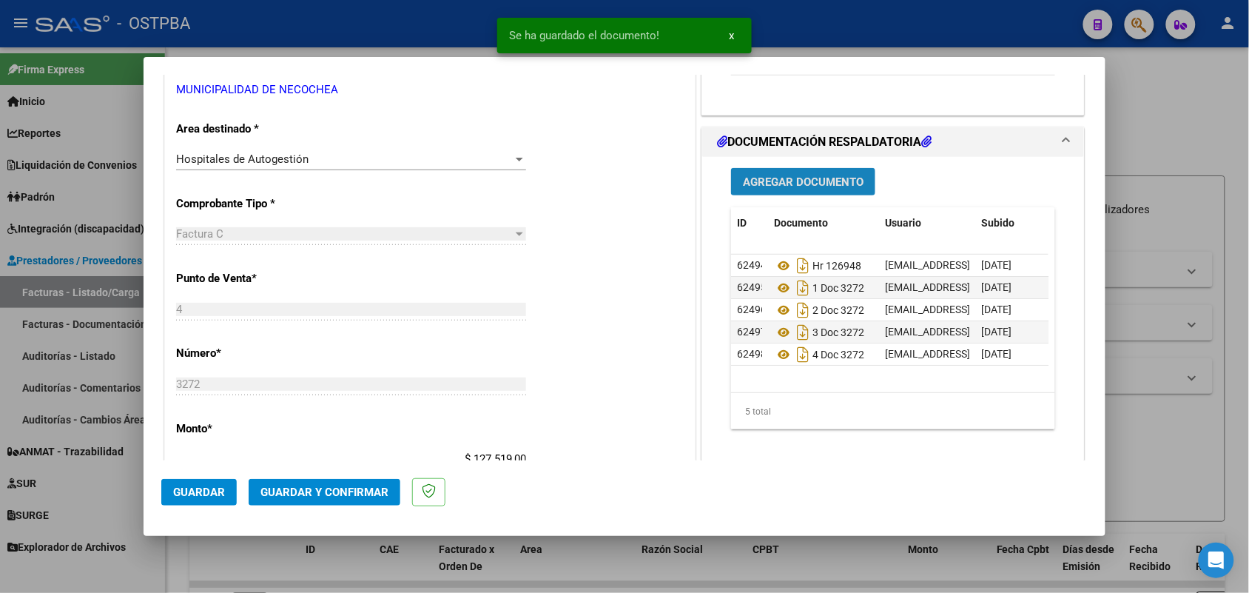
click at [798, 182] on span "Agregar Documento" at bounding box center [803, 181] width 121 height 13
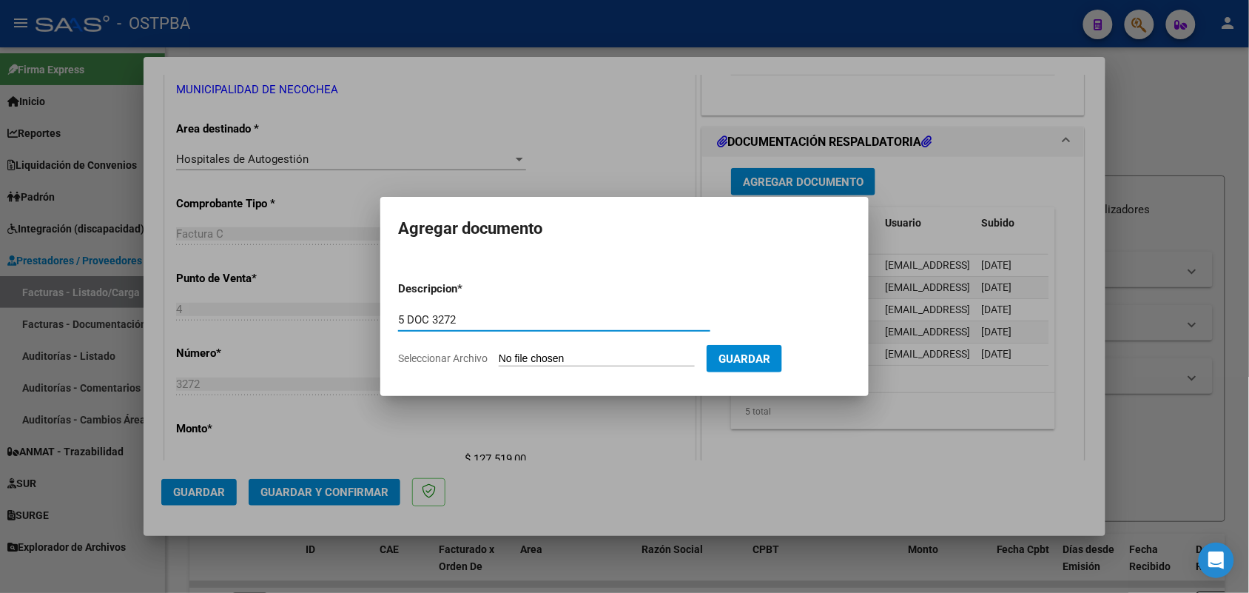
type input "5 DOC 3272"
click at [516, 356] on input "Seleccionar Archivo" at bounding box center [597, 359] width 196 height 14
type input "C:\fakepath\5 DOC 3272.pdf"
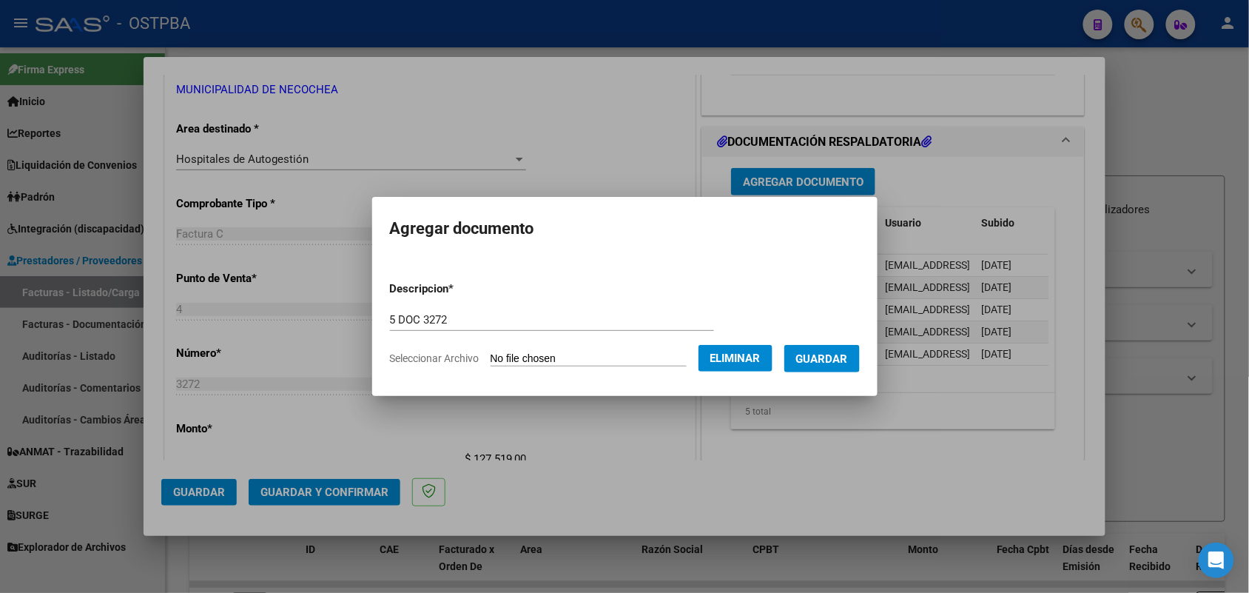
click at [829, 355] on span "Guardar" at bounding box center [822, 358] width 52 height 13
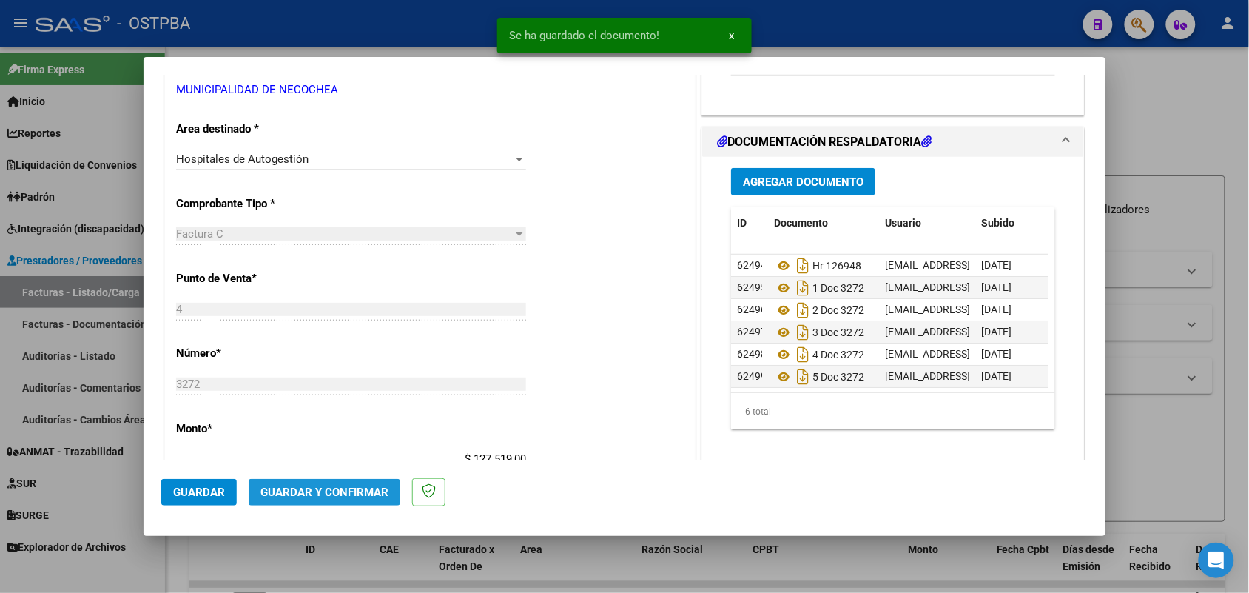
click at [333, 493] on span "Guardar y Confirmar" at bounding box center [324, 491] width 128 height 13
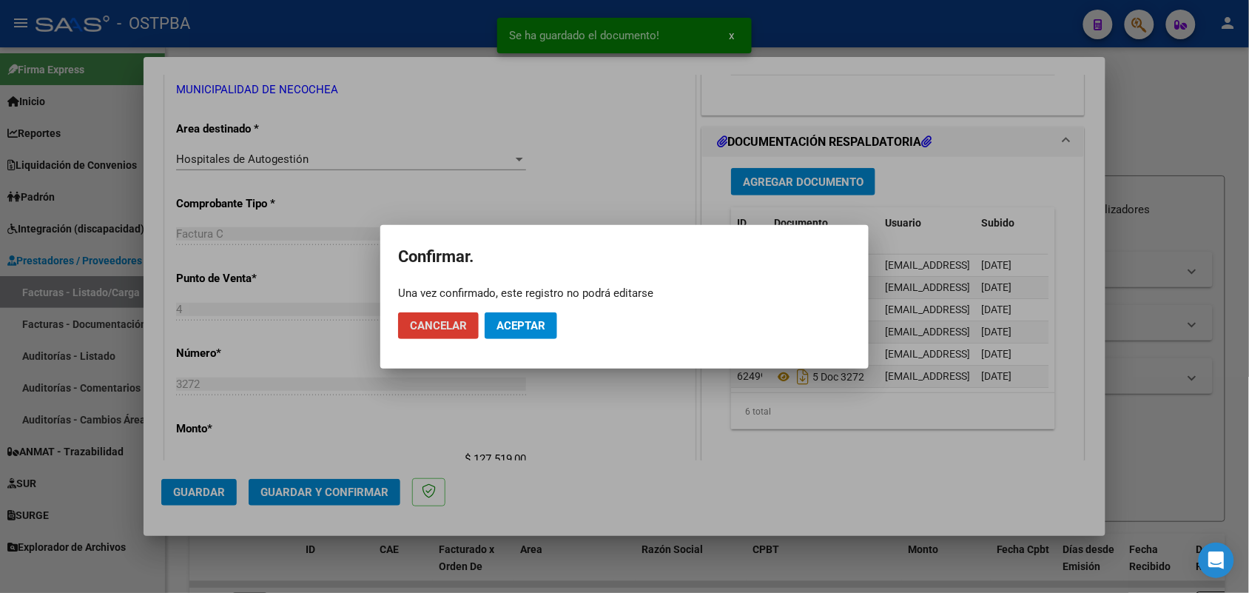
click at [531, 329] on span "Aceptar" at bounding box center [520, 325] width 49 height 13
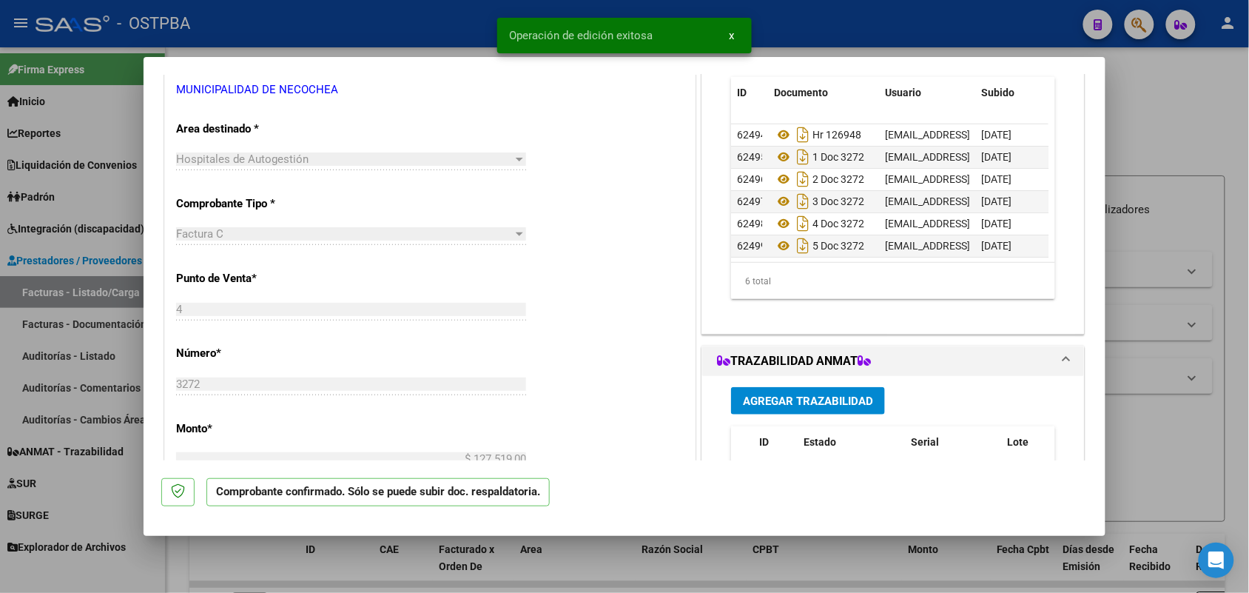
click at [100, 320] on div at bounding box center [624, 296] width 1249 height 593
type input "$ 0,00"
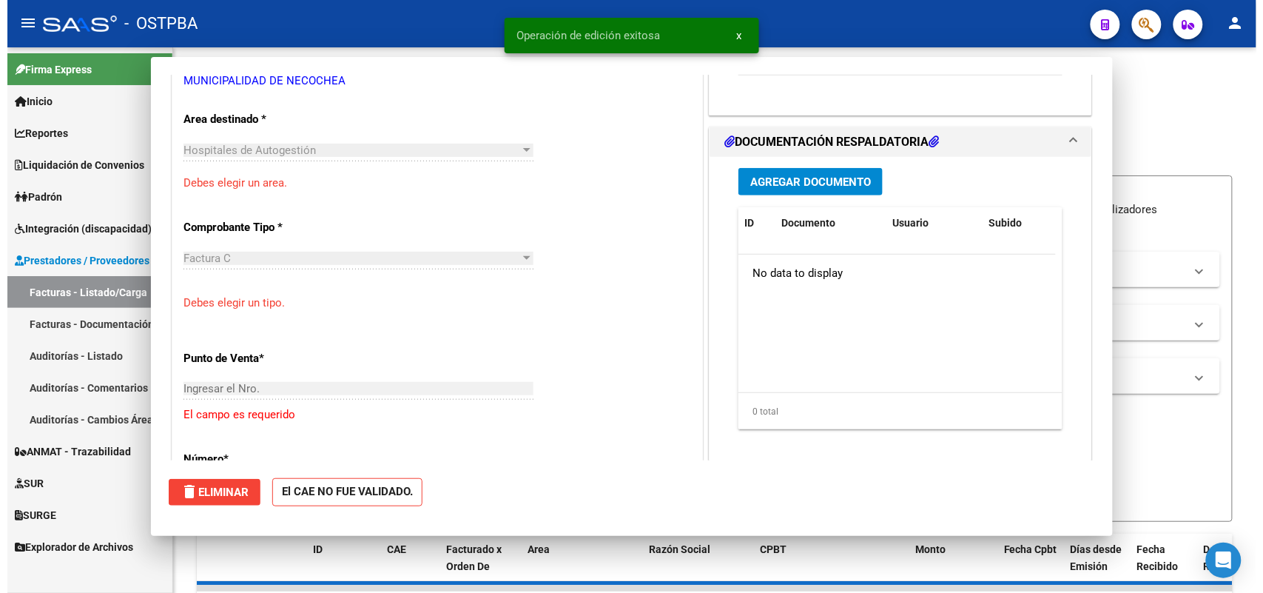
scroll to position [268, 0]
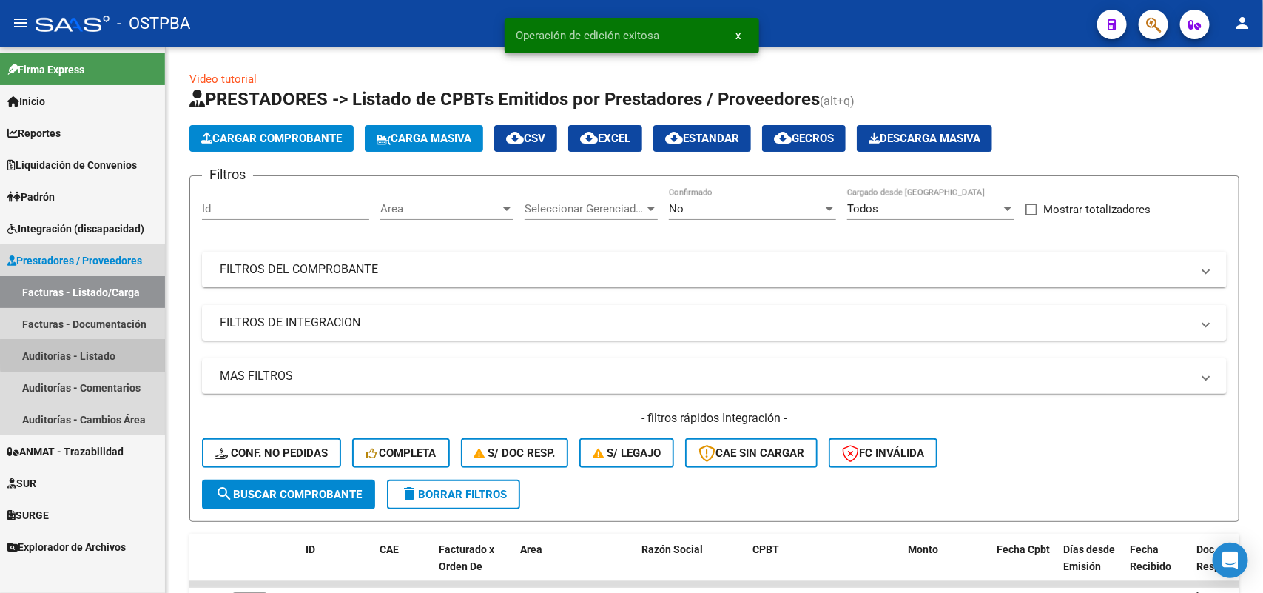
click at [104, 353] on link "Auditorías - Listado" at bounding box center [82, 356] width 165 height 32
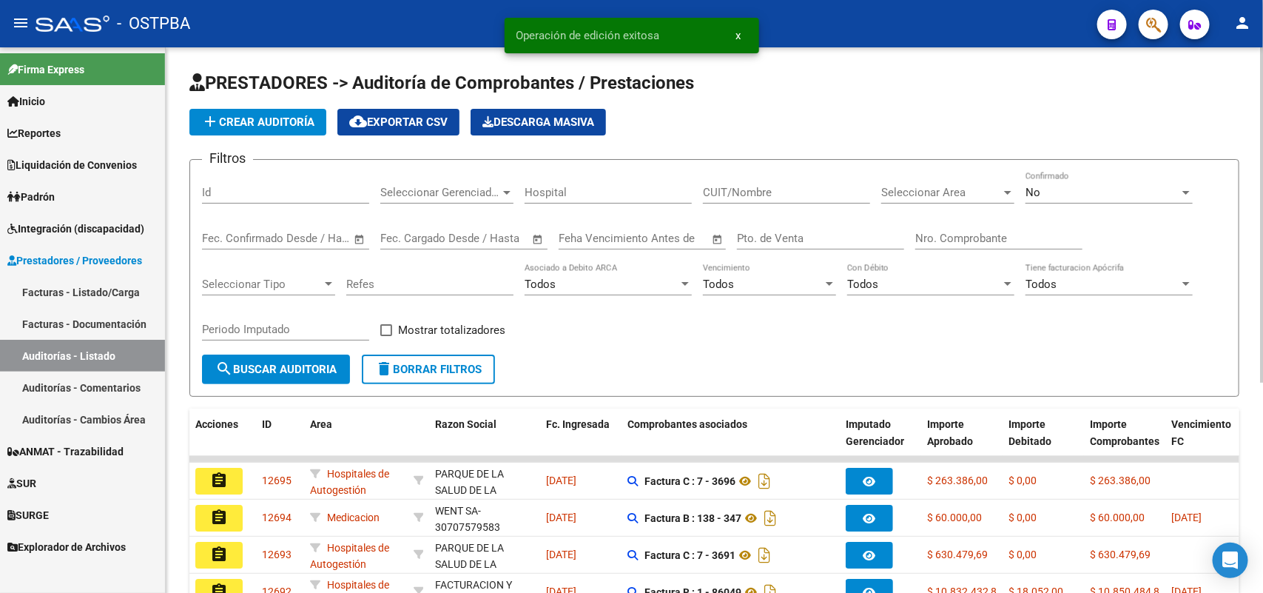
click at [287, 115] on span "add Crear Auditoría" at bounding box center [257, 121] width 113 height 13
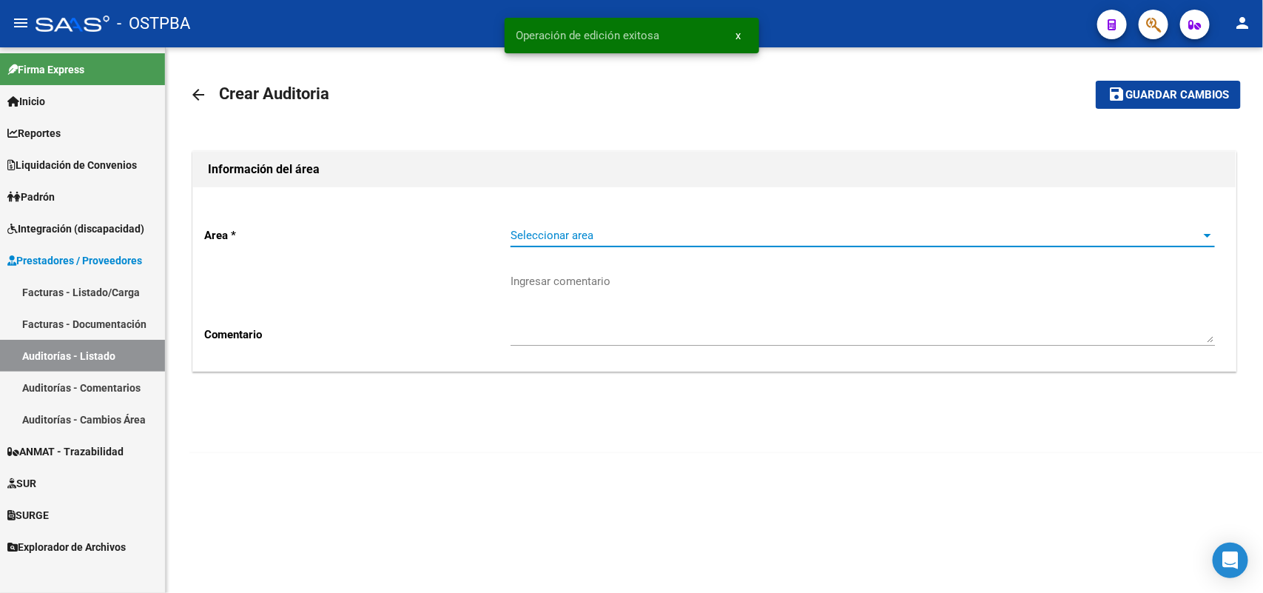
click at [567, 234] on span "Seleccionar area" at bounding box center [856, 235] width 691 height 13
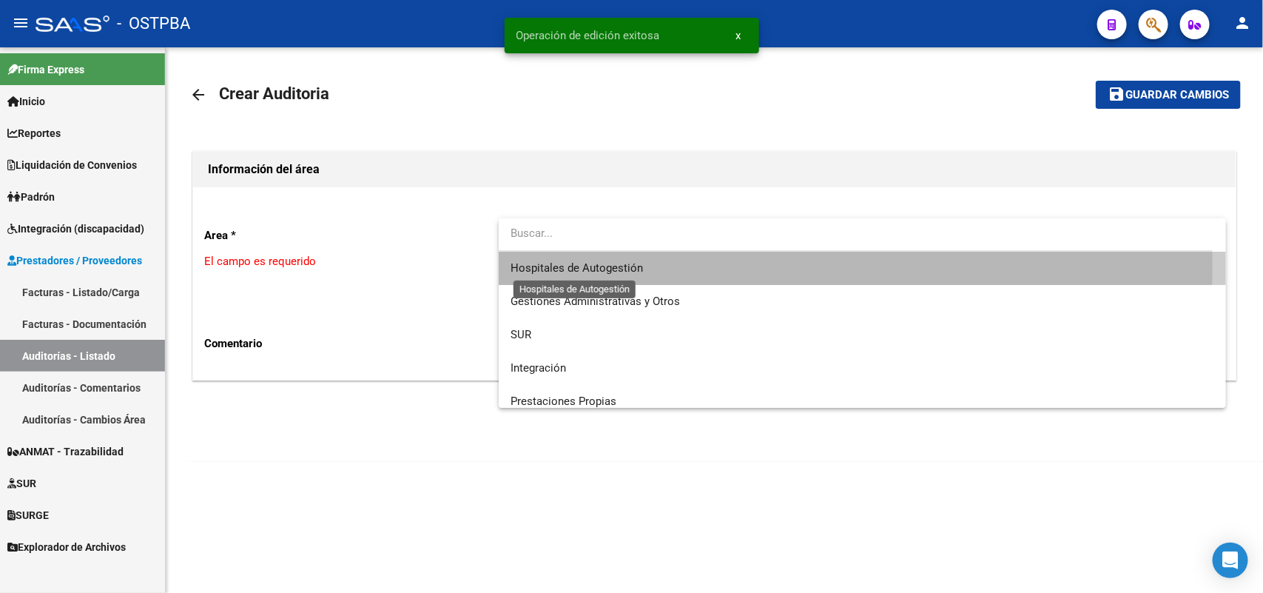
click at [588, 265] on span "Hospitales de Autogestión" at bounding box center [577, 267] width 132 height 13
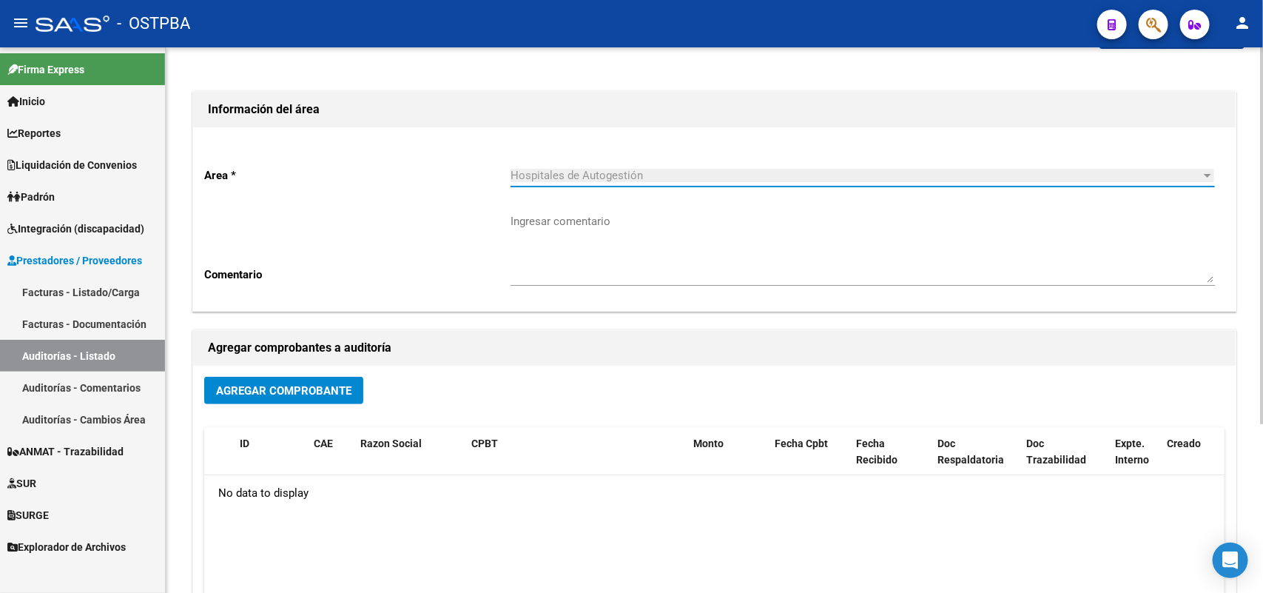
scroll to position [185, 0]
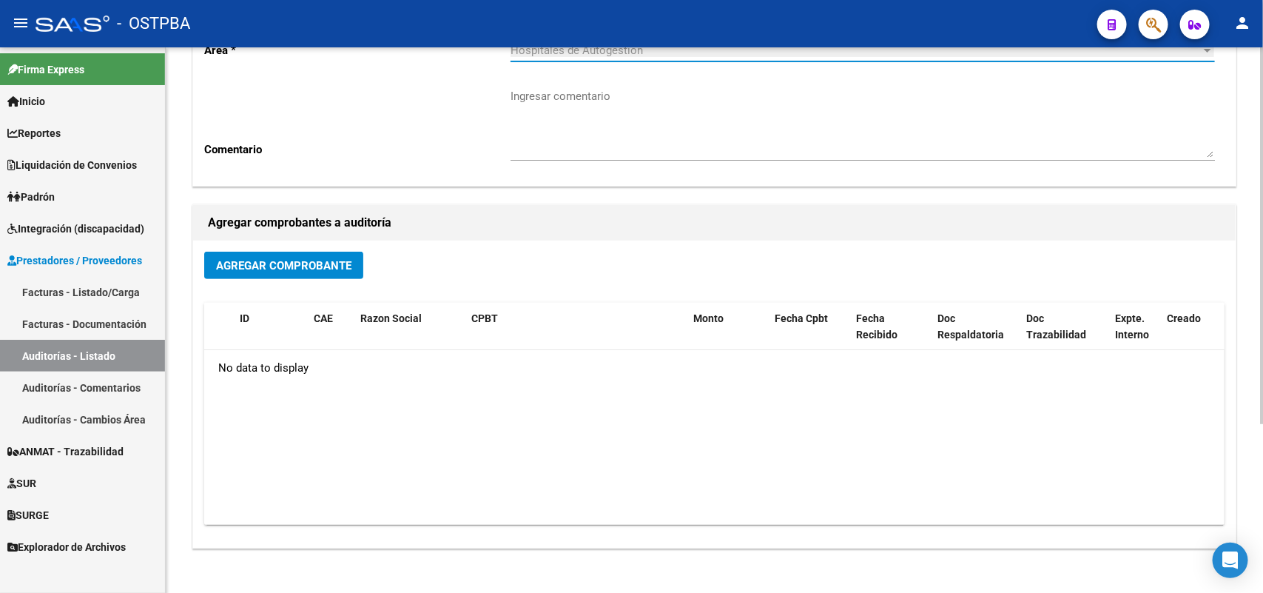
click at [301, 255] on button "Agregar Comprobante" at bounding box center [283, 265] width 159 height 27
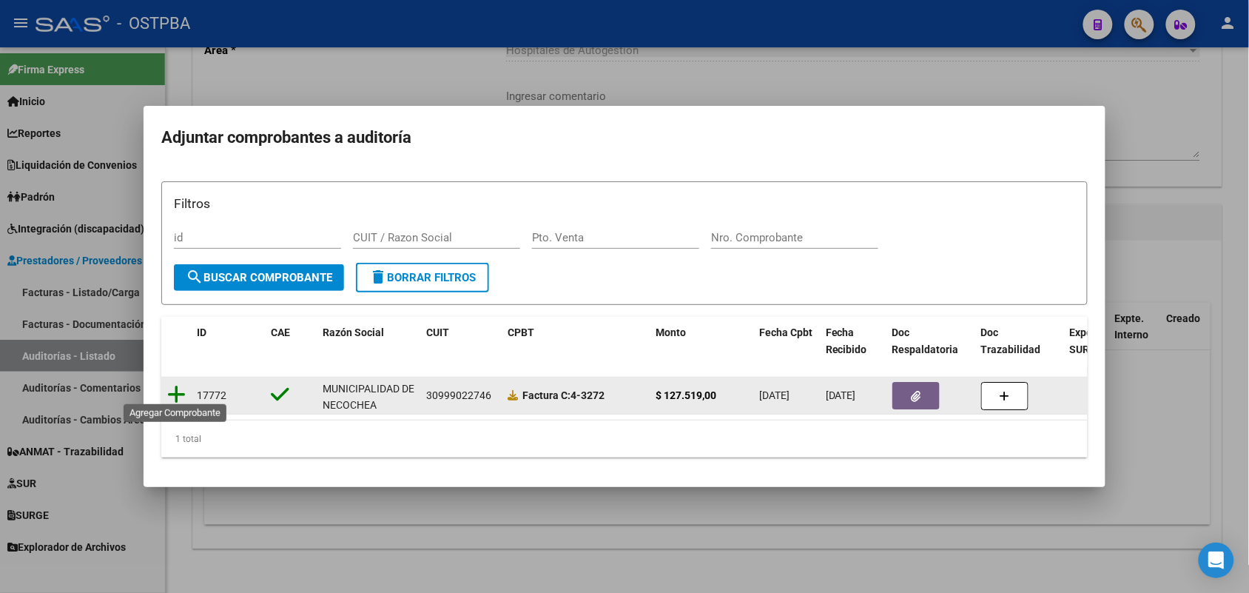
click at [175, 386] on icon at bounding box center [176, 394] width 18 height 21
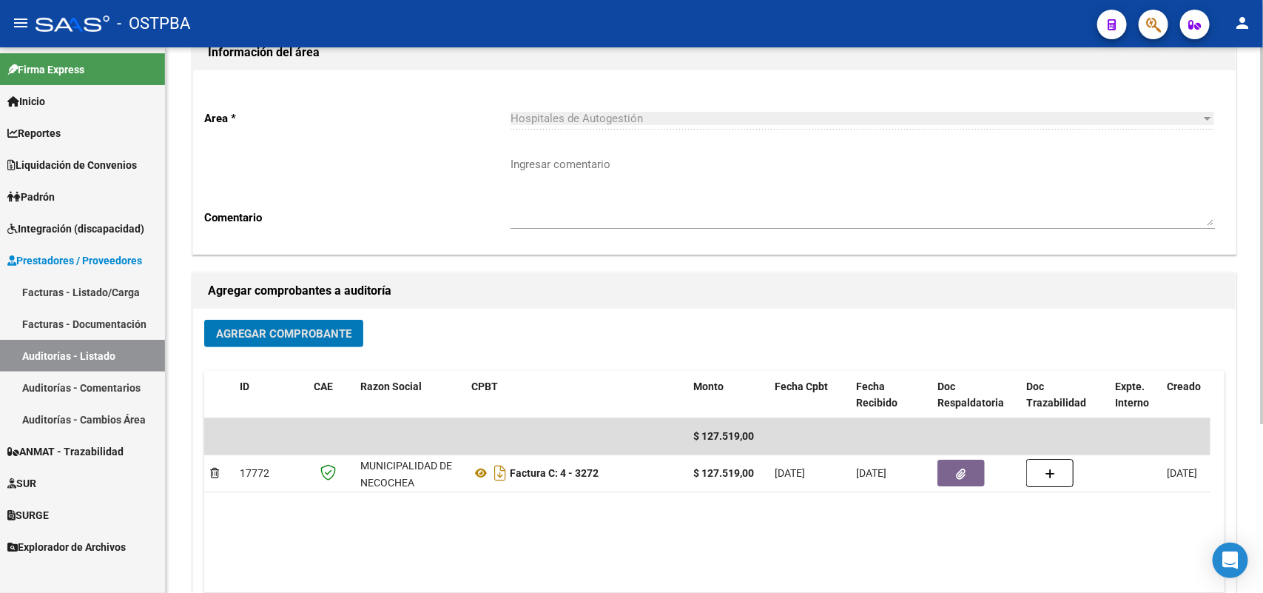
scroll to position [0, 0]
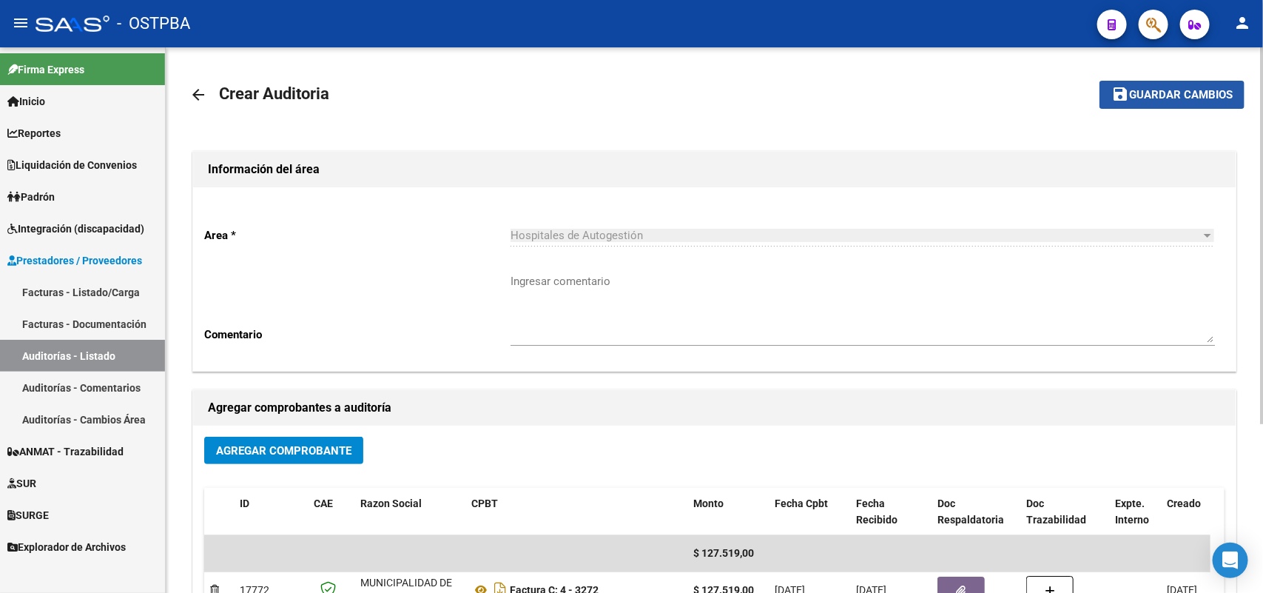
click at [1177, 89] on span "Guardar cambios" at bounding box center [1181, 95] width 104 height 13
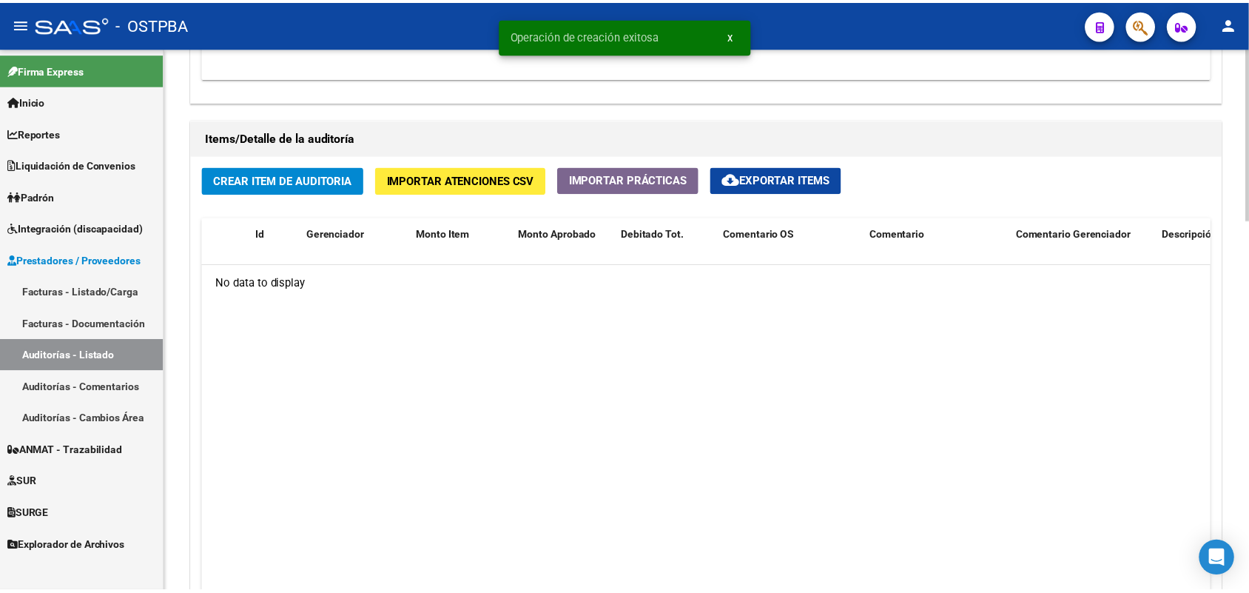
scroll to position [1017, 0]
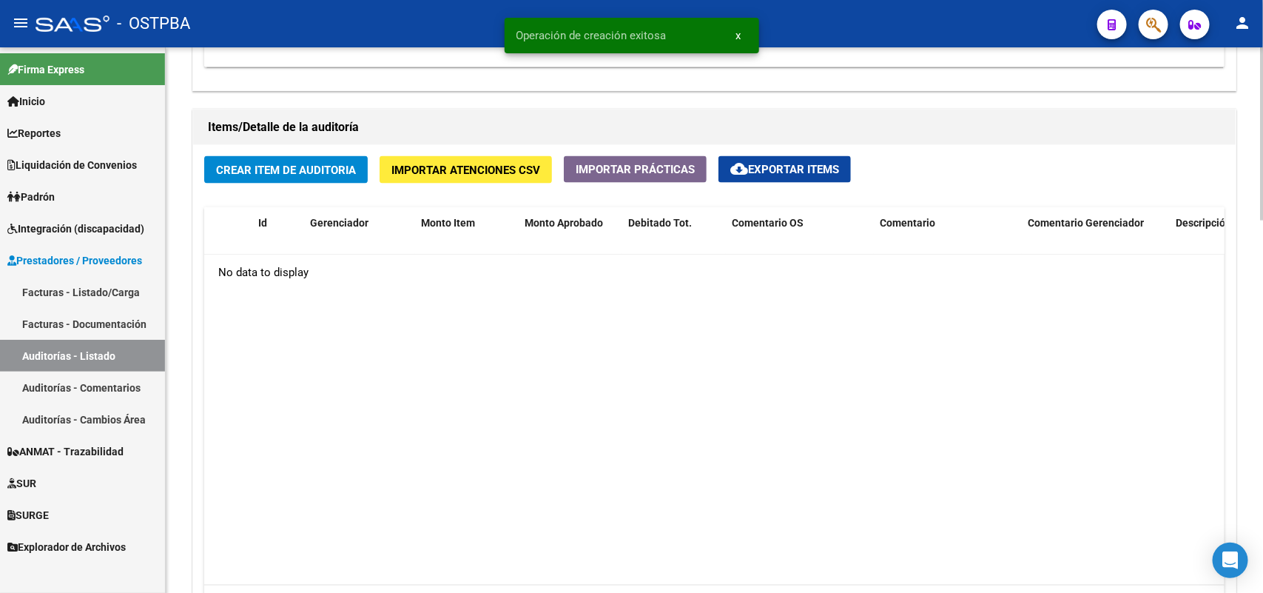
click at [318, 164] on span "Crear Item de Auditoria" at bounding box center [286, 170] width 140 height 13
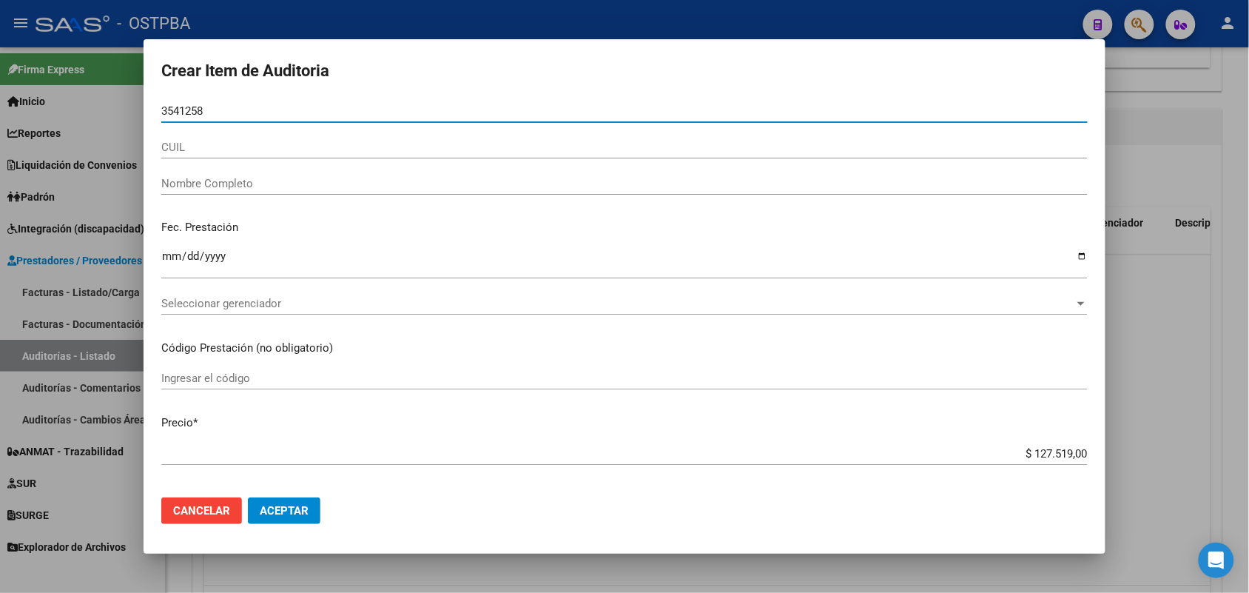
type input "35412583"
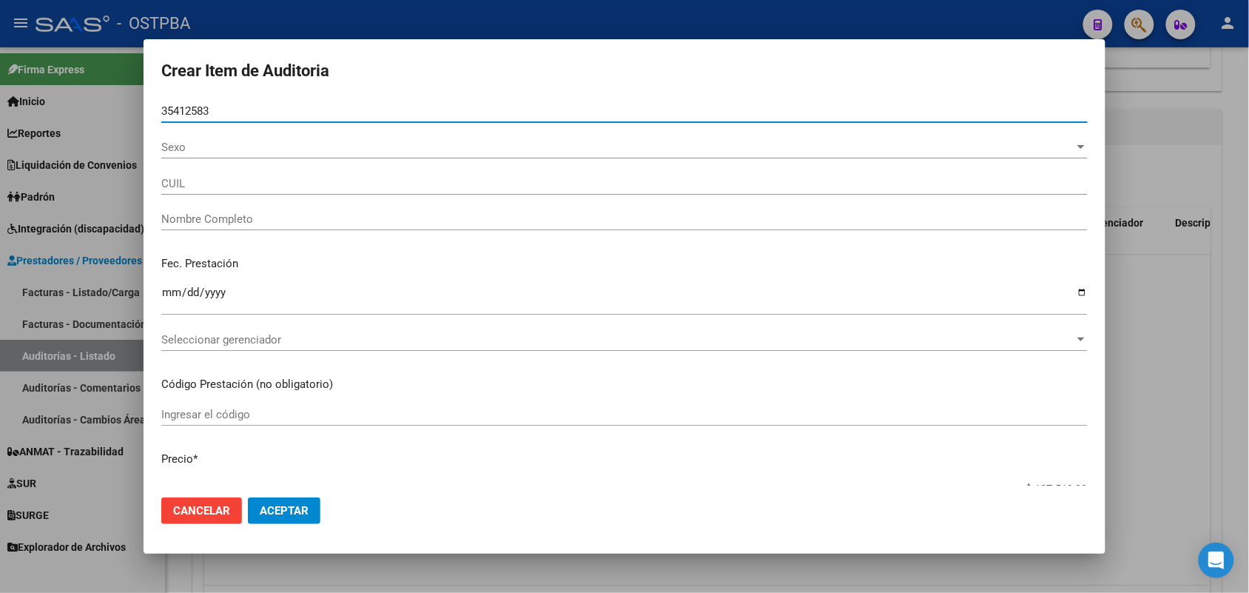
type input "20354125839"
type input "BARRIOS MATIAS MIGUEL"
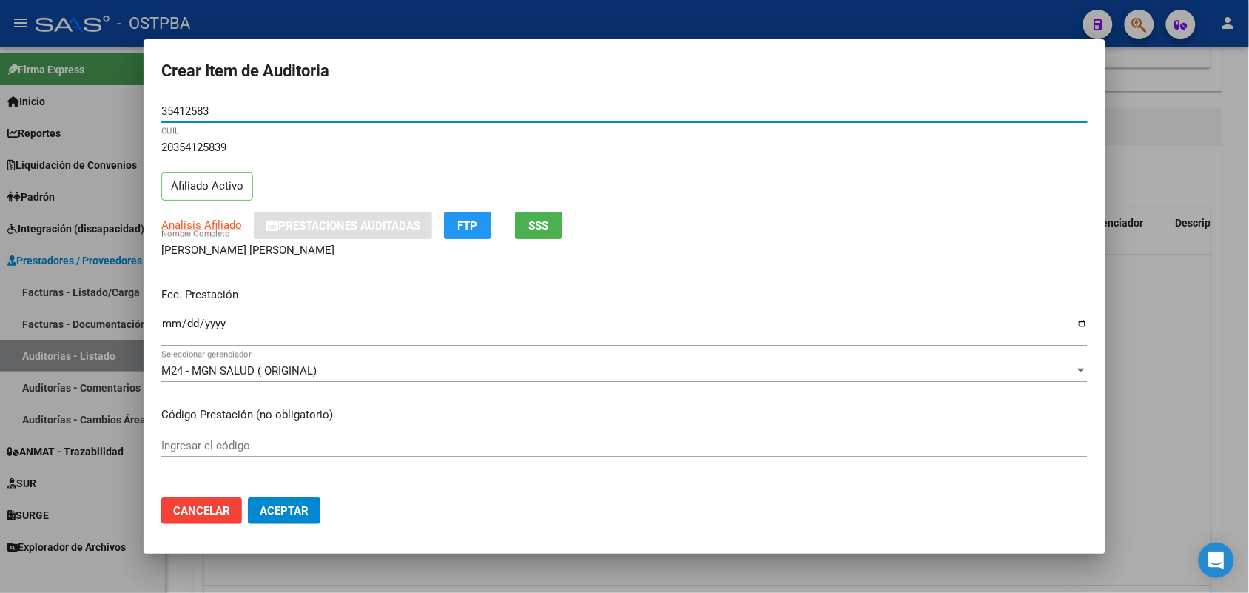
type input "35412583"
click at [170, 329] on input "Ingresar la fecha" at bounding box center [624, 329] width 926 height 24
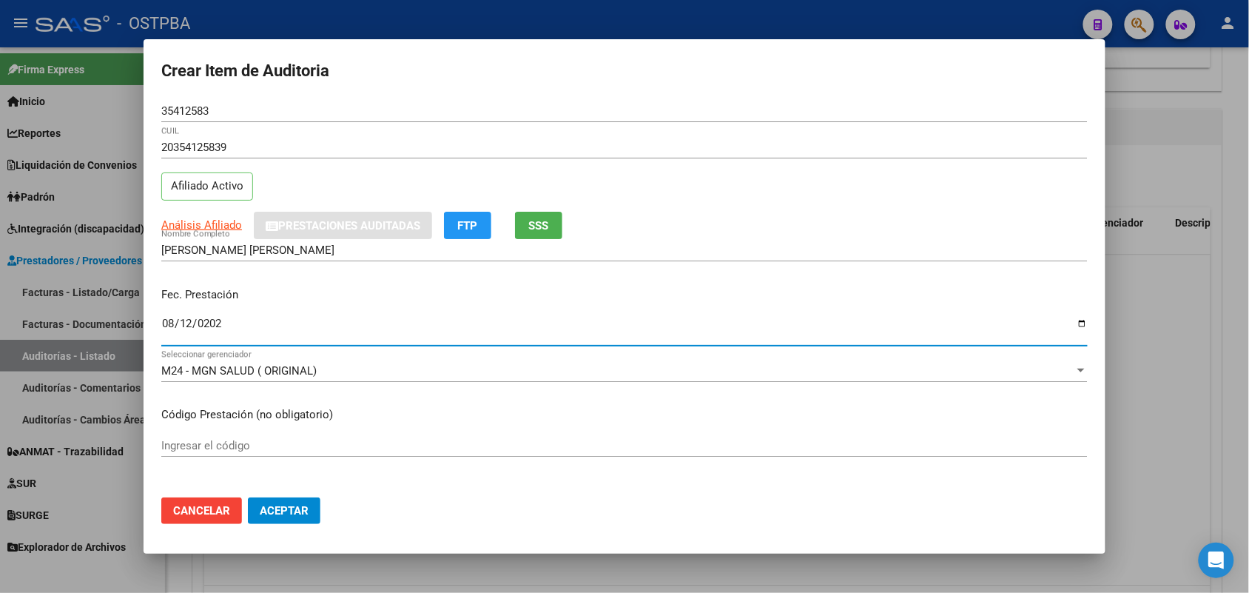
type input "2025-08-12"
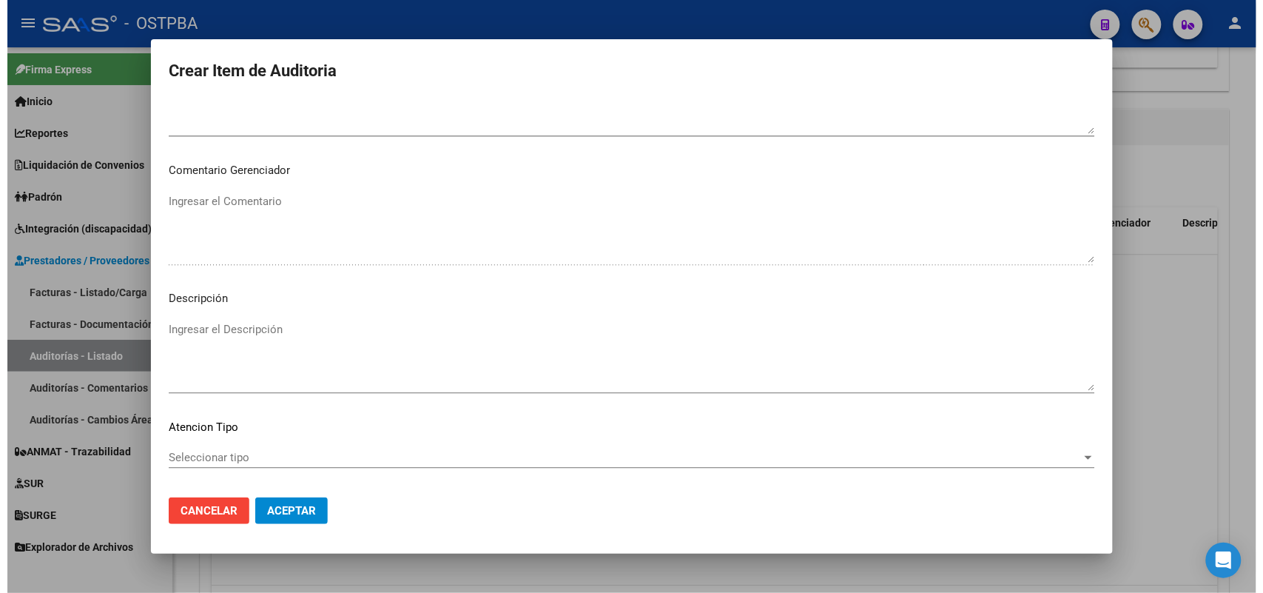
scroll to position [946, 0]
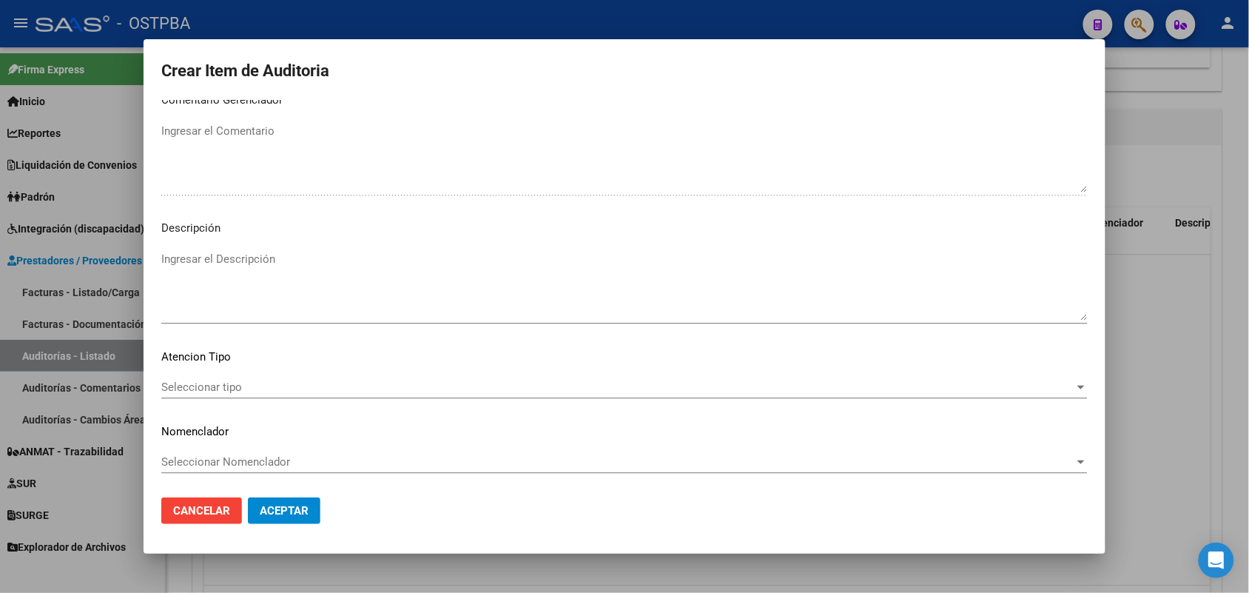
click at [226, 380] on span "Seleccionar tipo" at bounding box center [617, 386] width 913 height 13
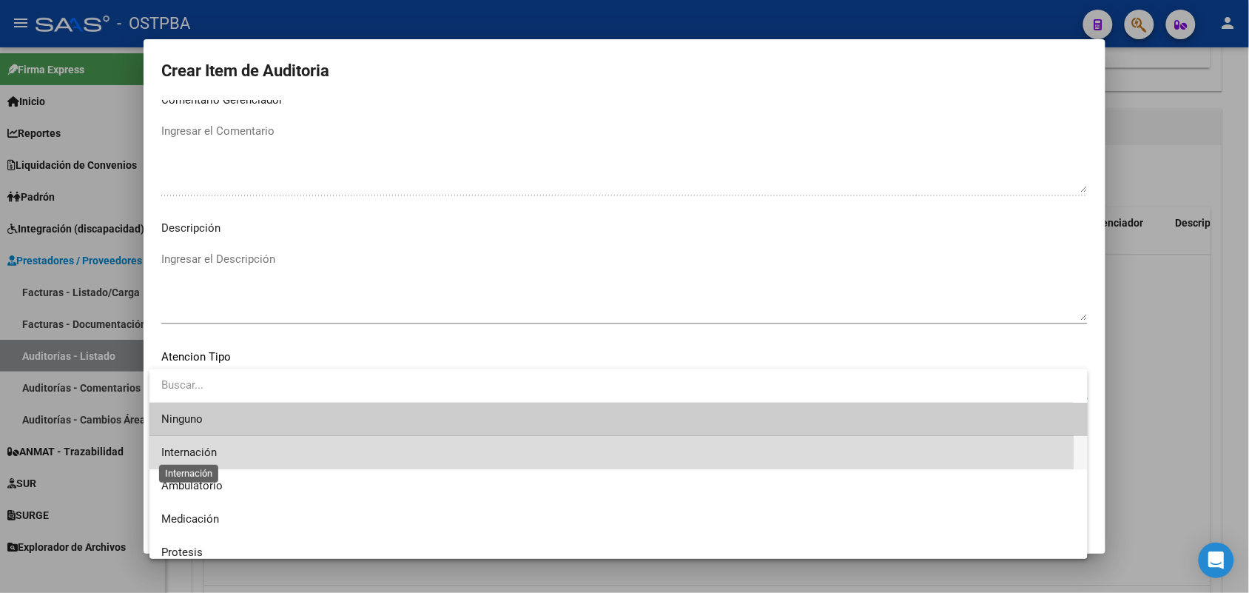
click at [212, 450] on span "Internación" at bounding box center [188, 451] width 55 height 13
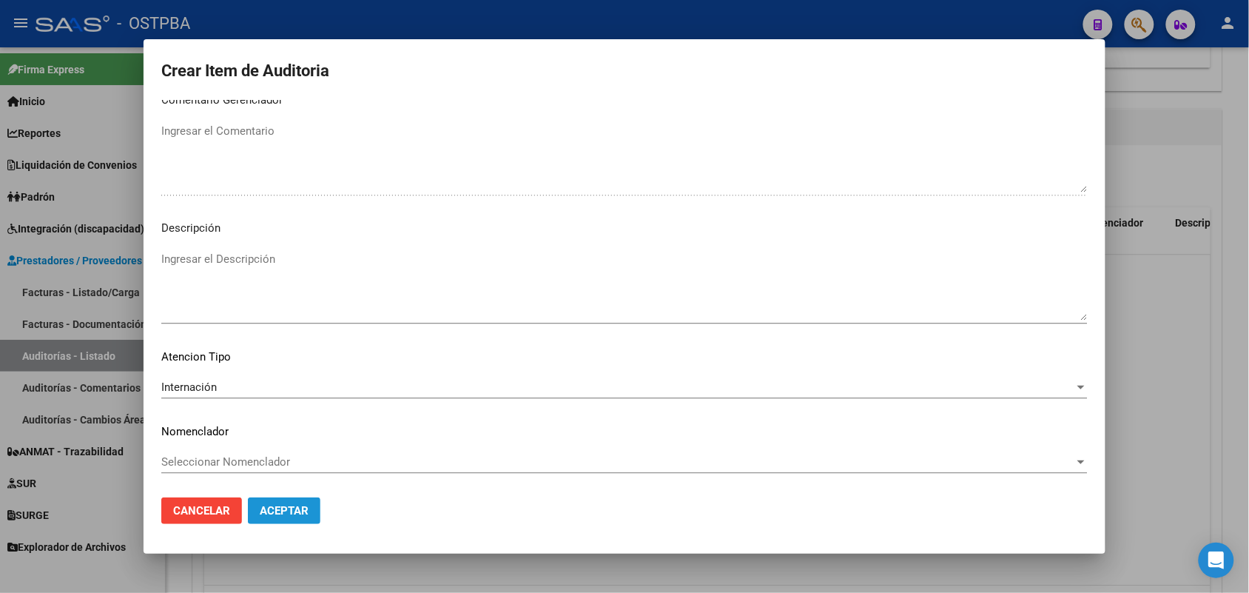
click at [277, 505] on span "Aceptar" at bounding box center [284, 510] width 49 height 13
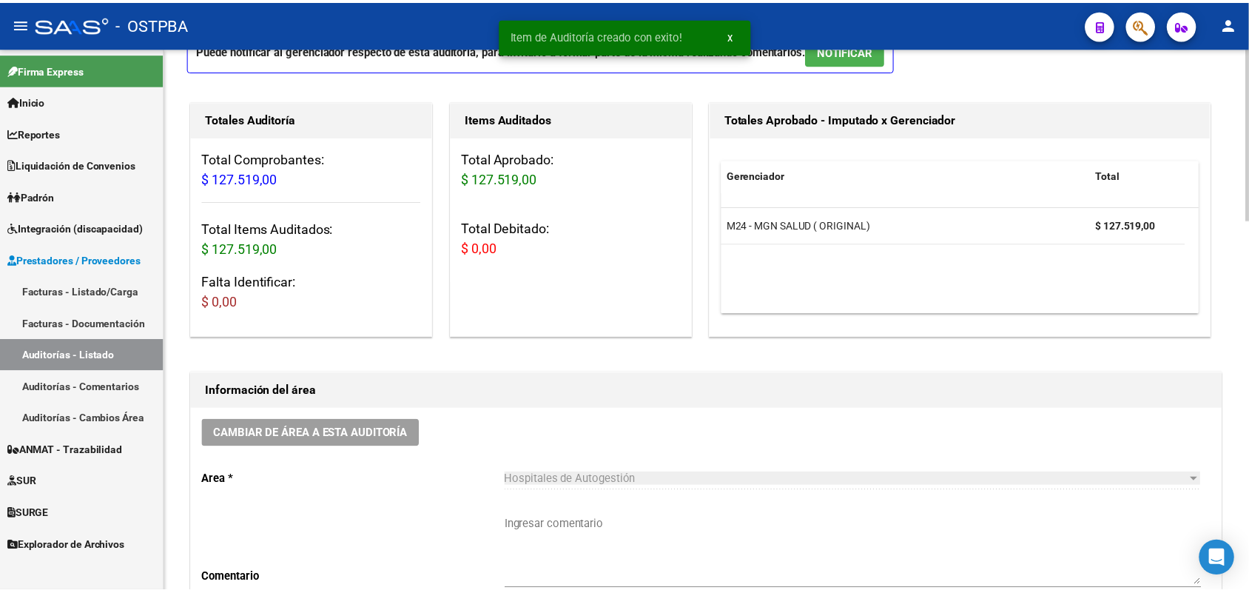
scroll to position [0, 0]
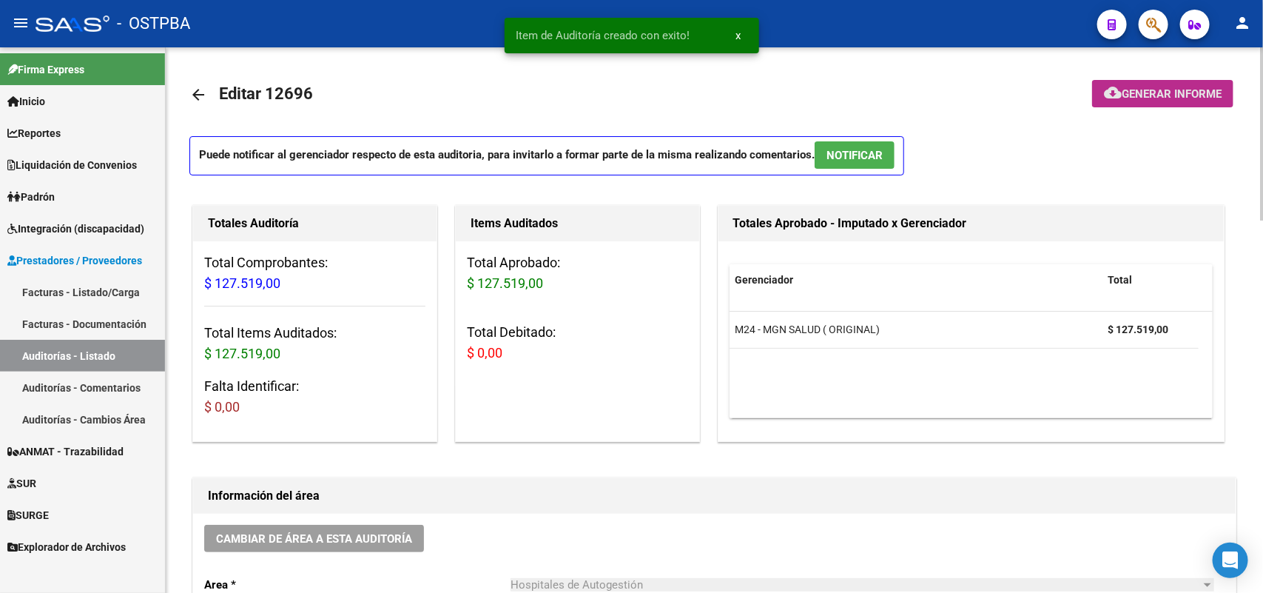
click at [1157, 87] on span "Generar informe" at bounding box center [1172, 93] width 100 height 13
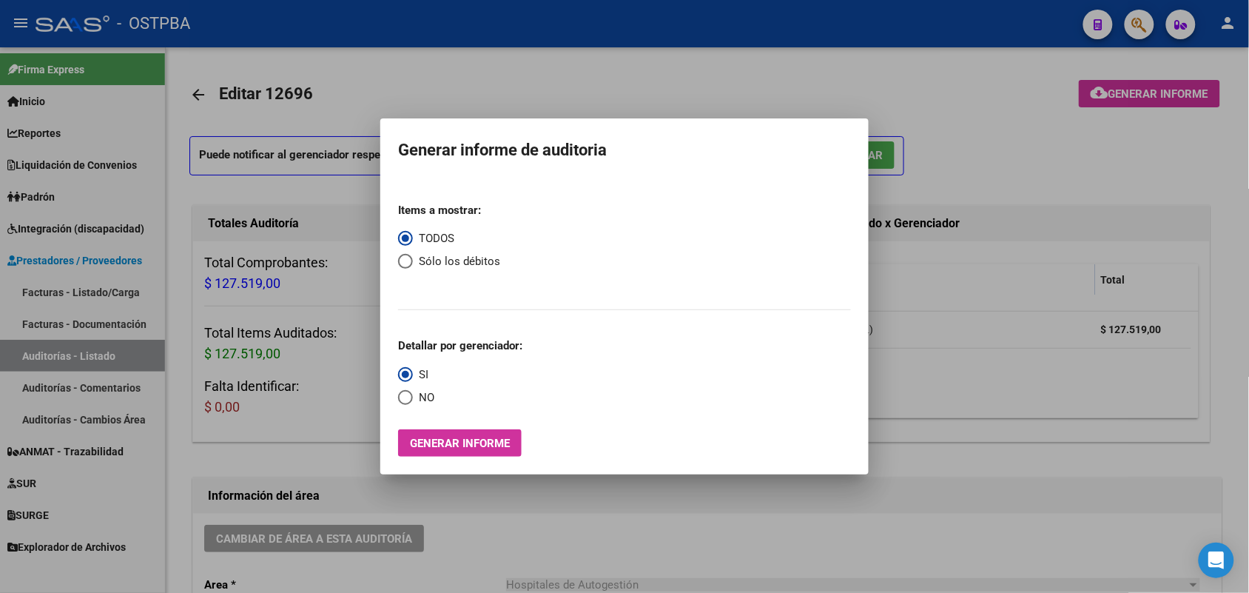
click at [464, 442] on span "Generar informe" at bounding box center [460, 443] width 100 height 13
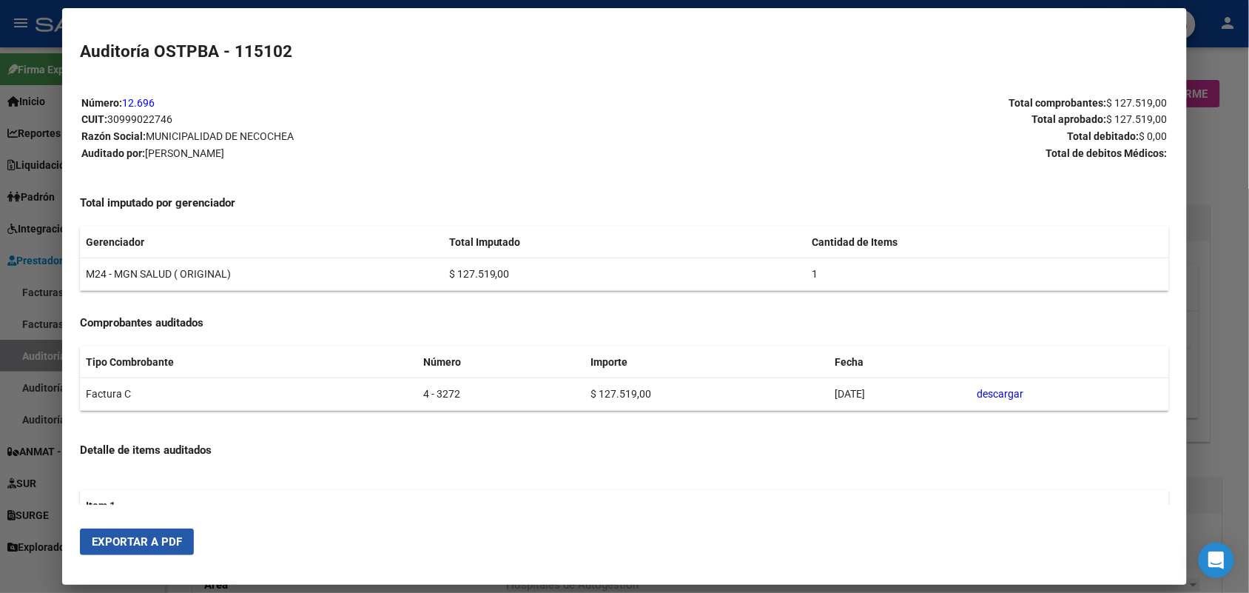
click at [172, 542] on span "Exportar a PDF" at bounding box center [137, 541] width 90 height 13
click at [1217, 211] on div at bounding box center [624, 296] width 1249 height 593
